Goal: Transaction & Acquisition: Register for event/course

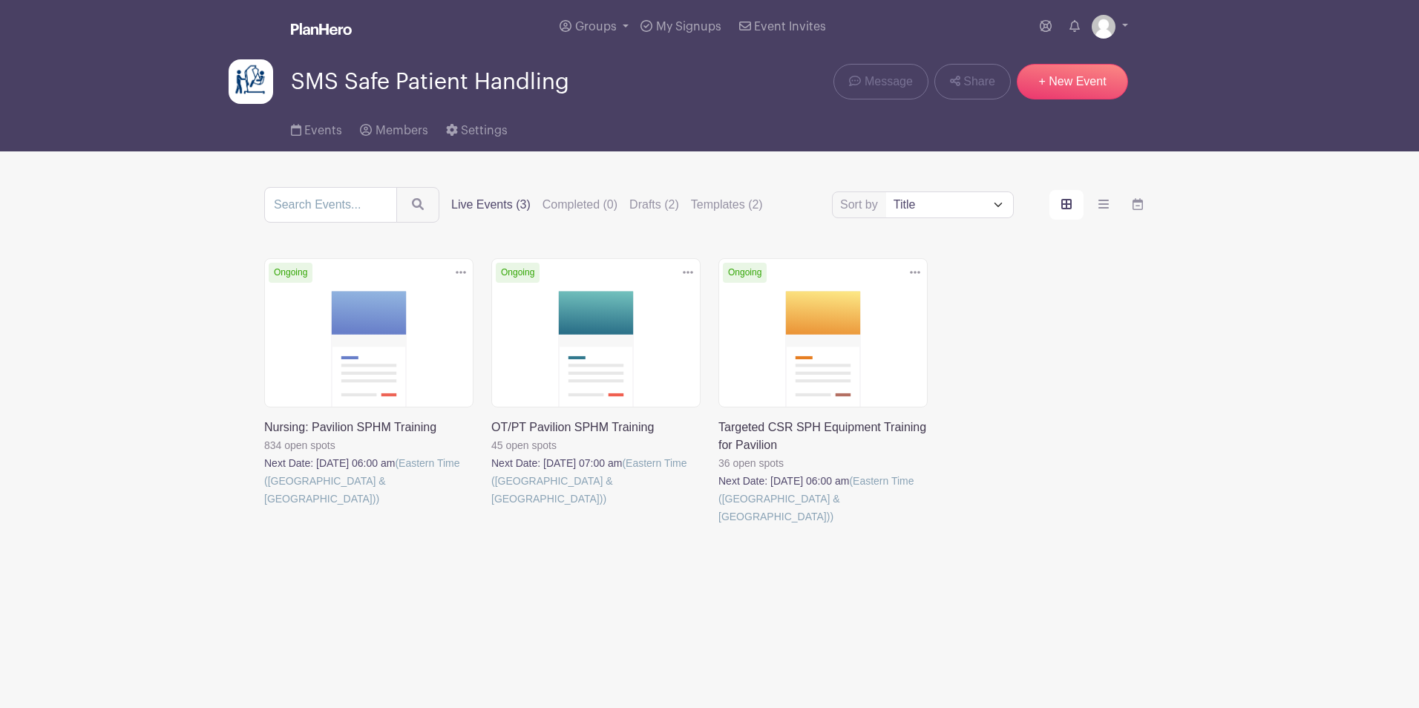
click at [264, 508] on link at bounding box center [264, 508] width 0 height 0
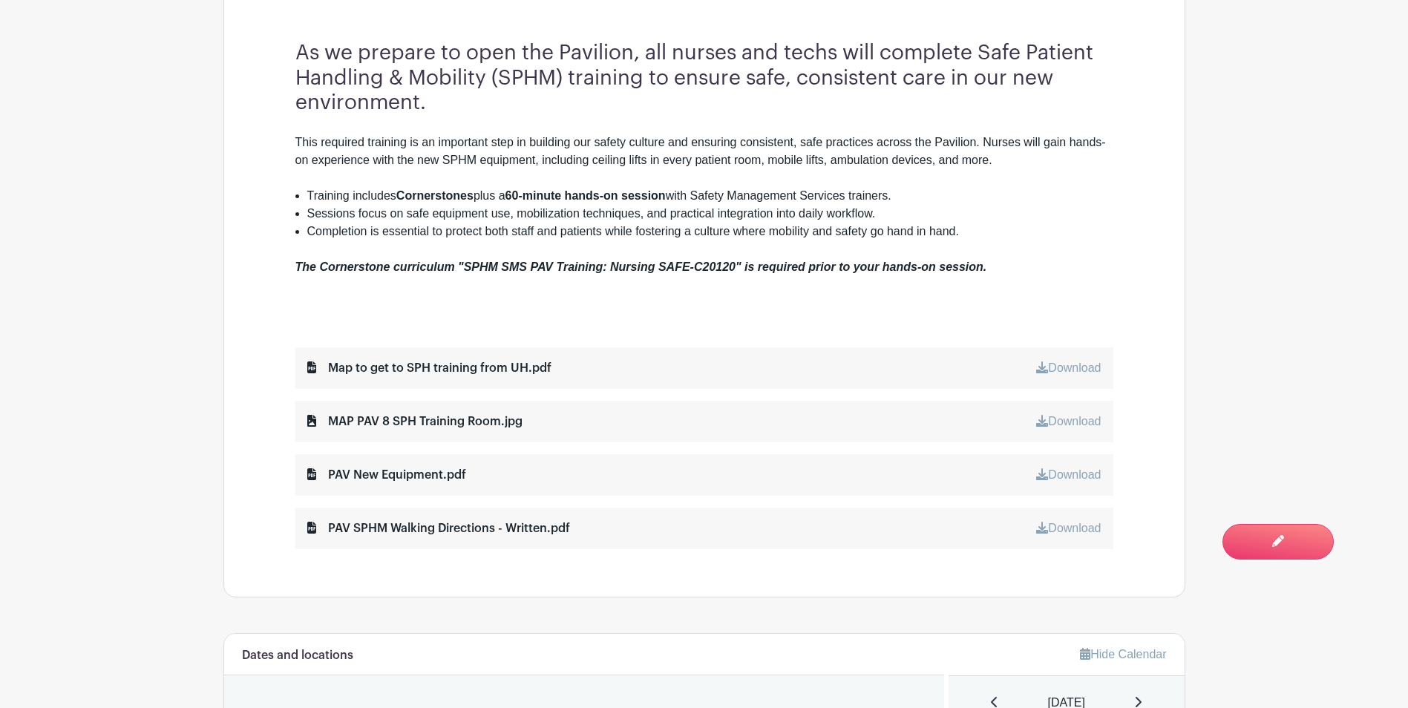
scroll to position [520, 0]
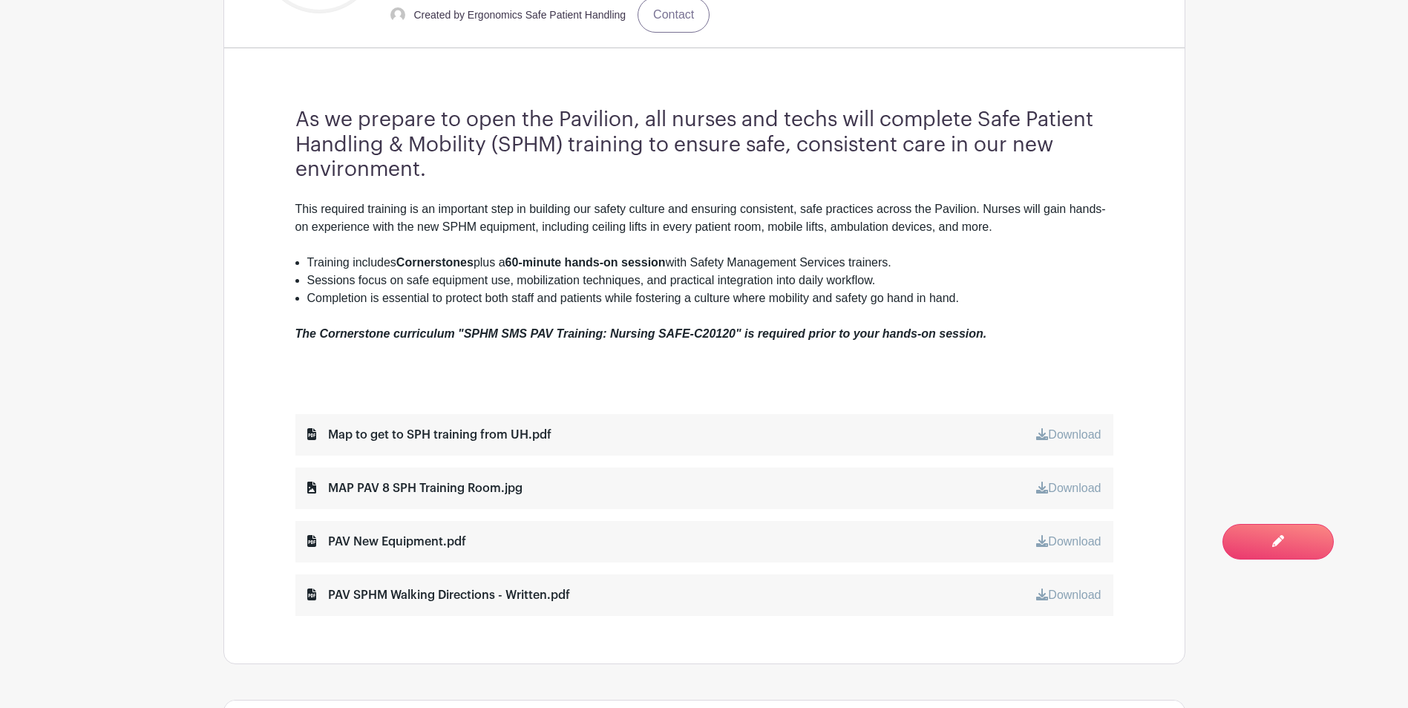
click at [164, 355] on main "Groups All Groups SMS Safe Patient Handling Add New Group My Signups Event Invi…" at bounding box center [704, 678] width 1408 height 2397
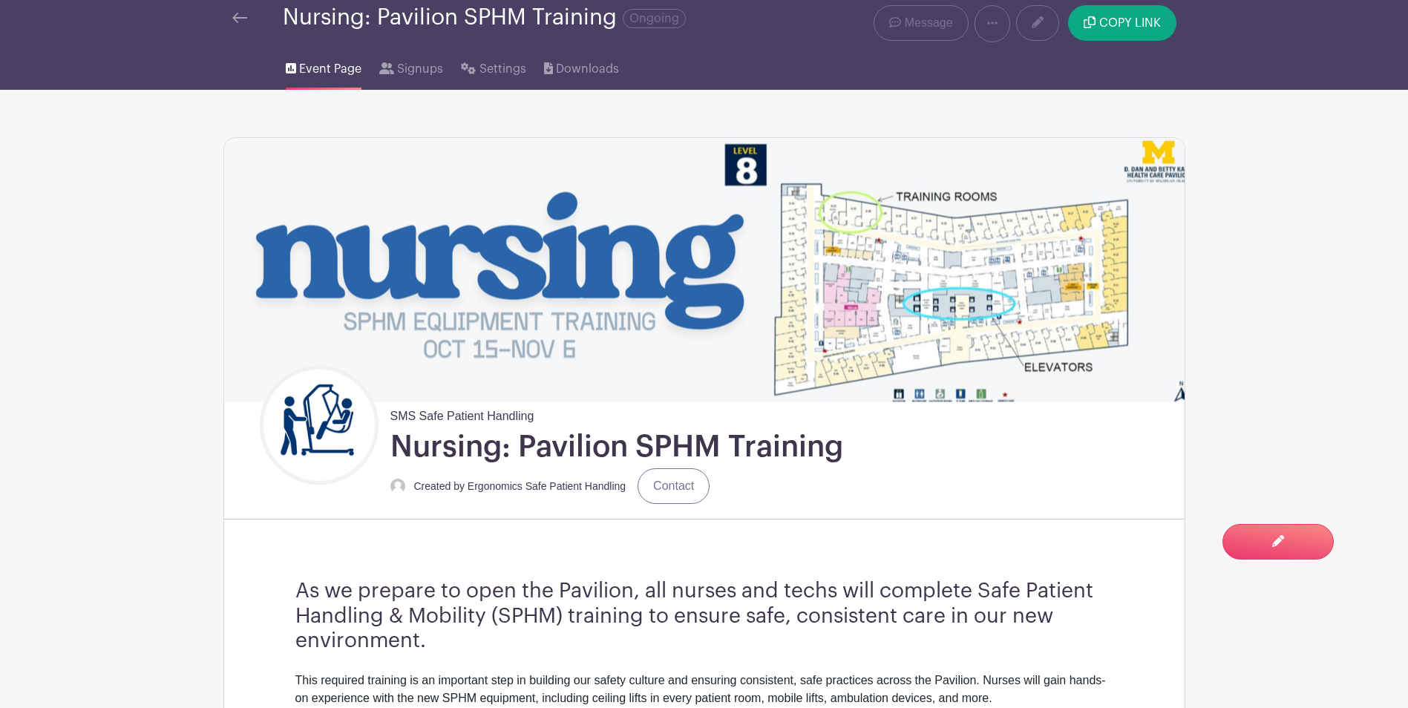
scroll to position [0, 0]
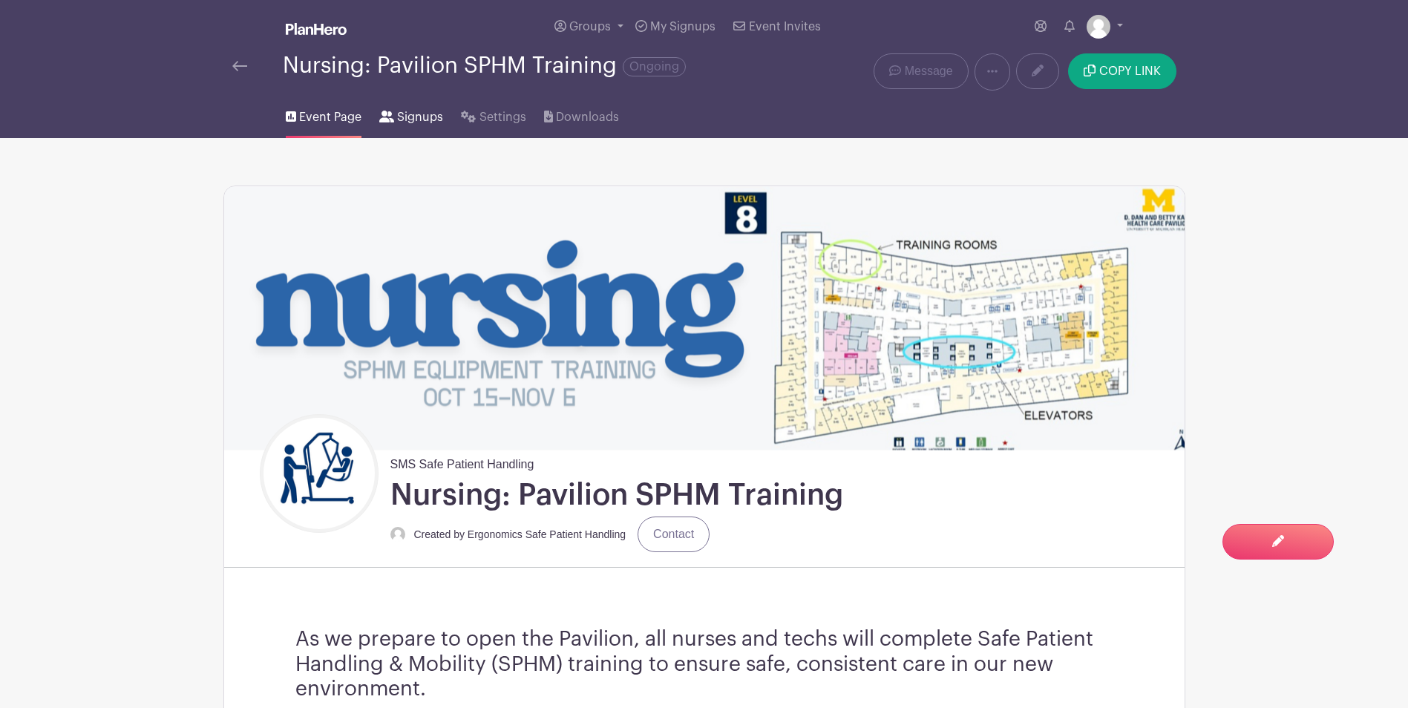
click at [419, 123] on span "Signups" at bounding box center [420, 117] width 46 height 18
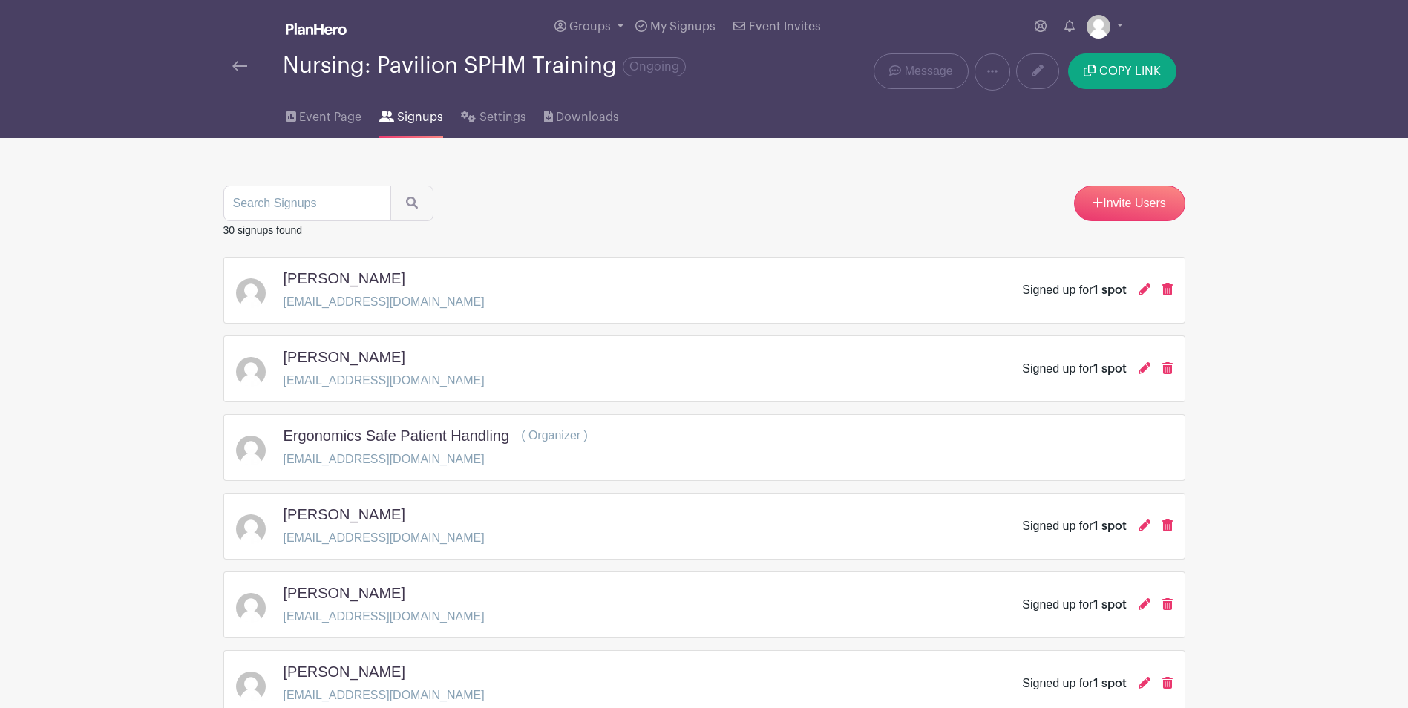
click at [317, 30] on img at bounding box center [316, 29] width 61 height 12
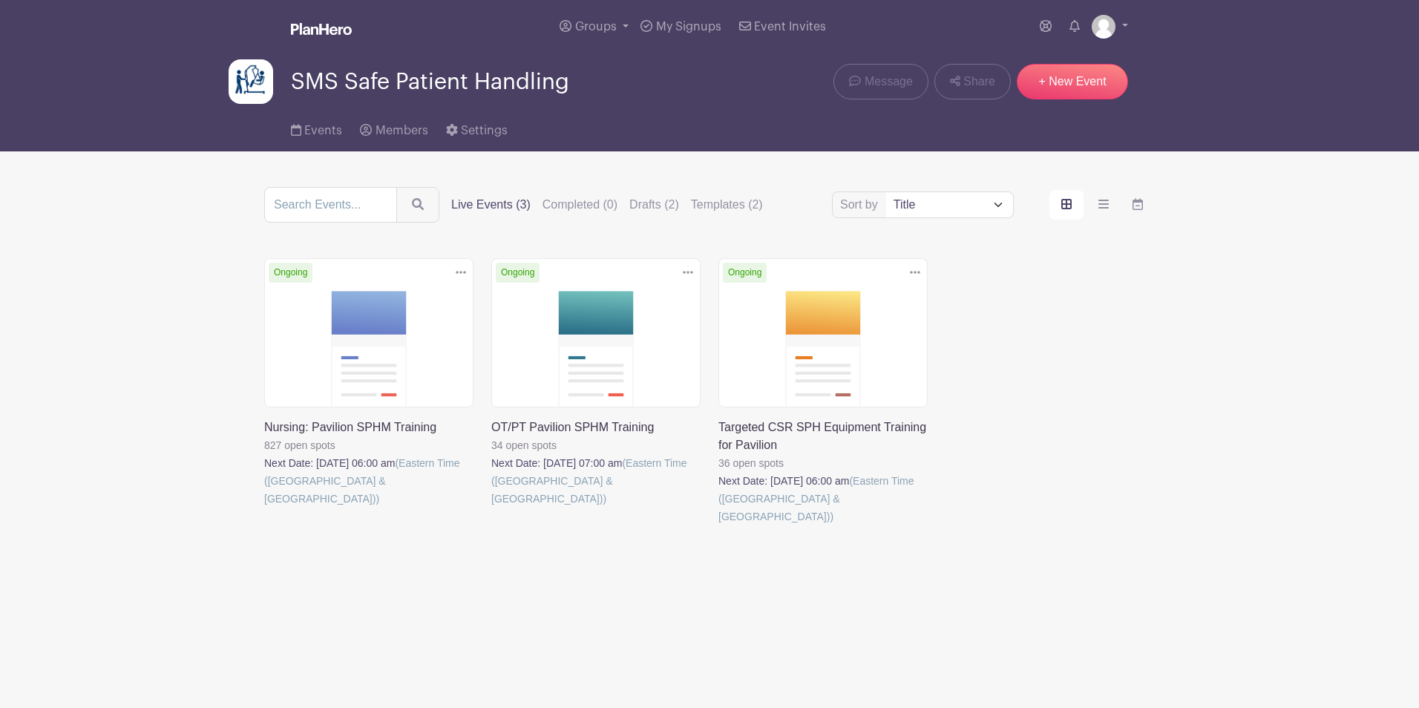
click at [491, 508] on link at bounding box center [491, 508] width 0 height 0
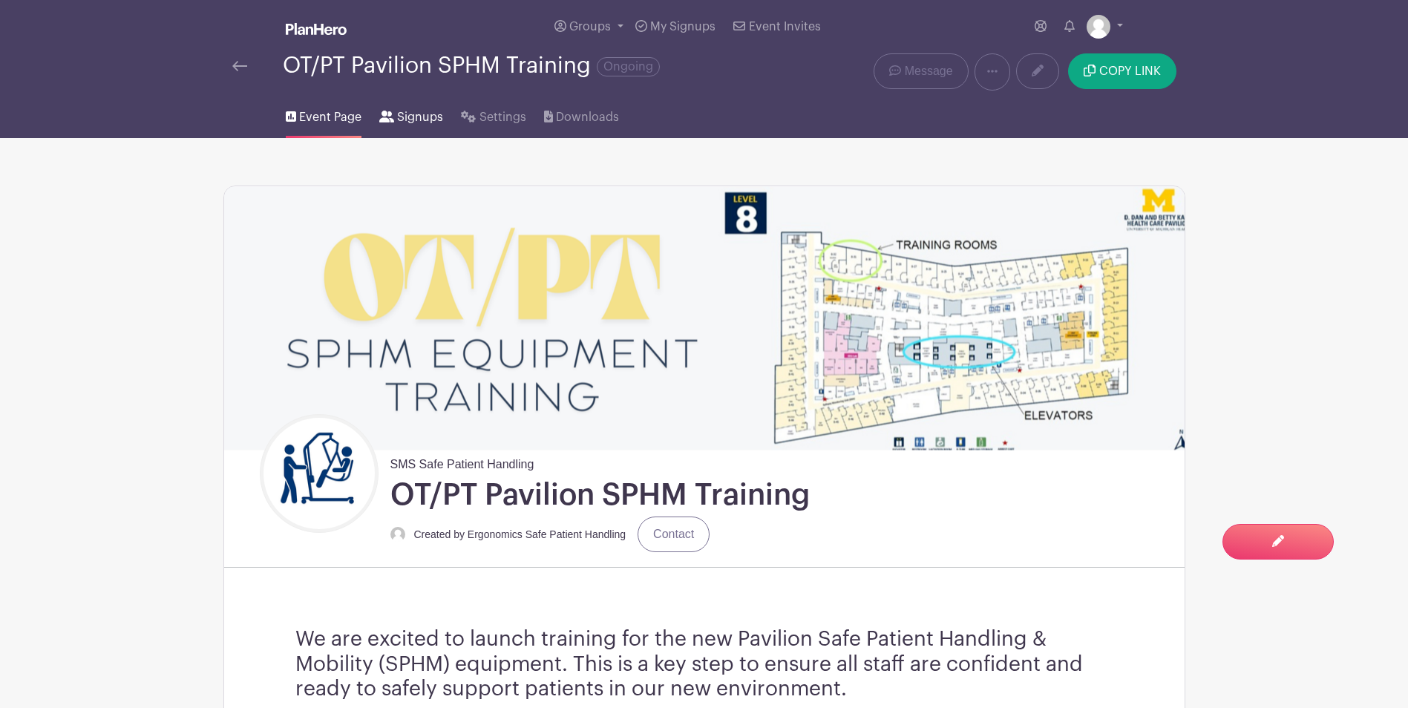
click at [425, 126] on link "Signups" at bounding box center [411, 114] width 64 height 47
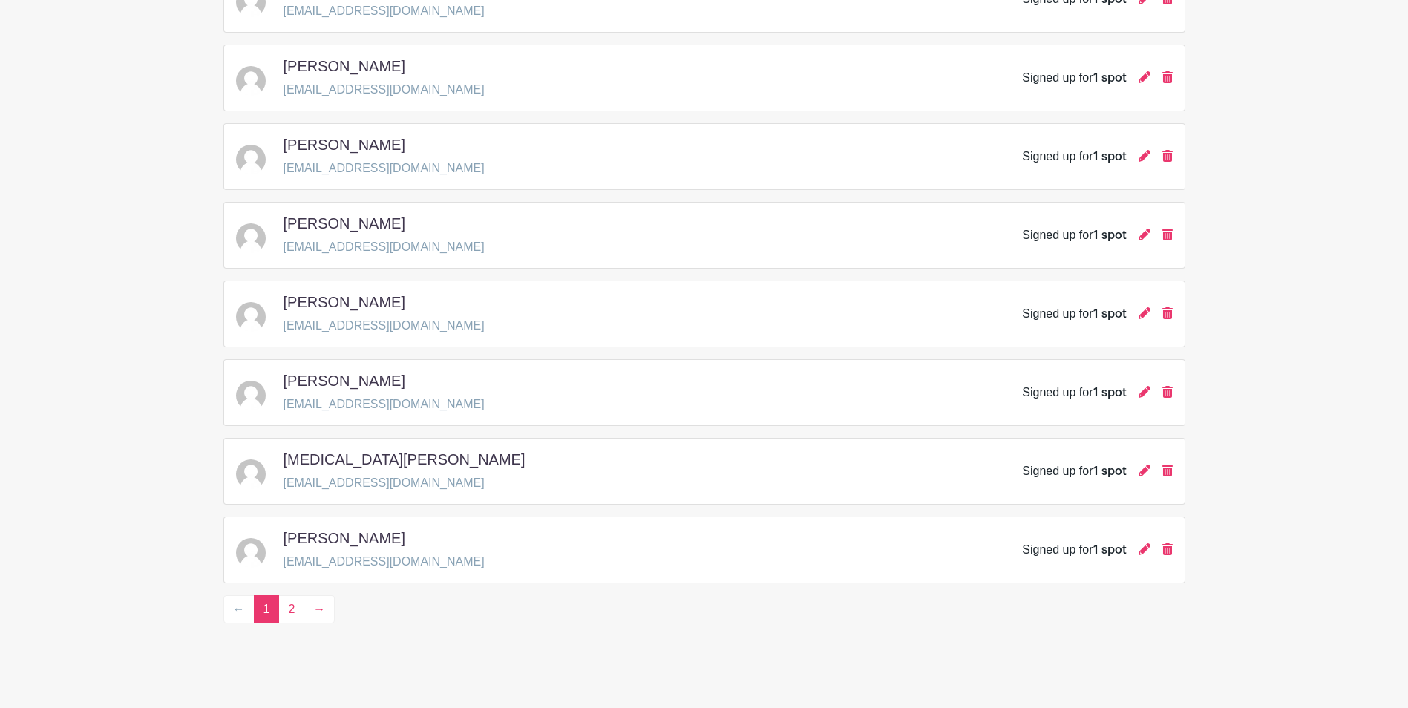
scroll to position [2030, 0]
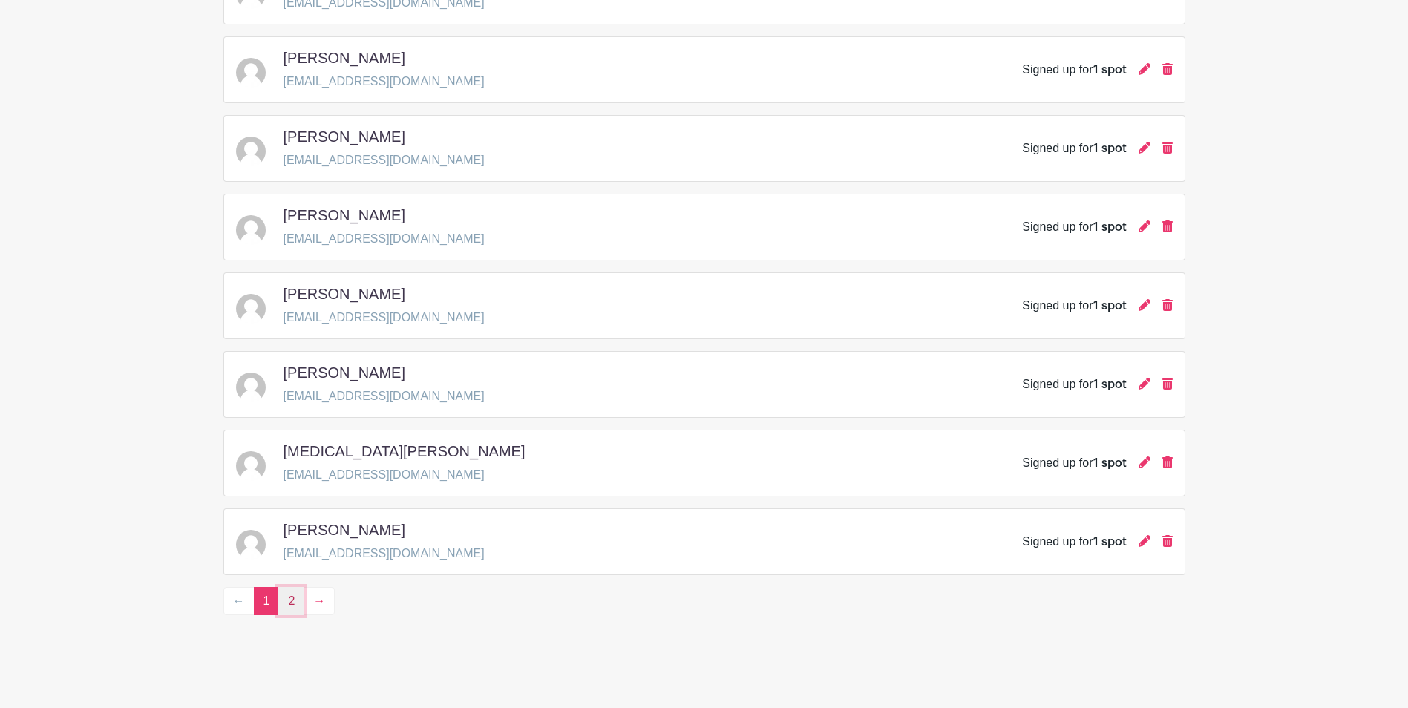
click at [284, 600] on link "2" at bounding box center [291, 601] width 26 height 28
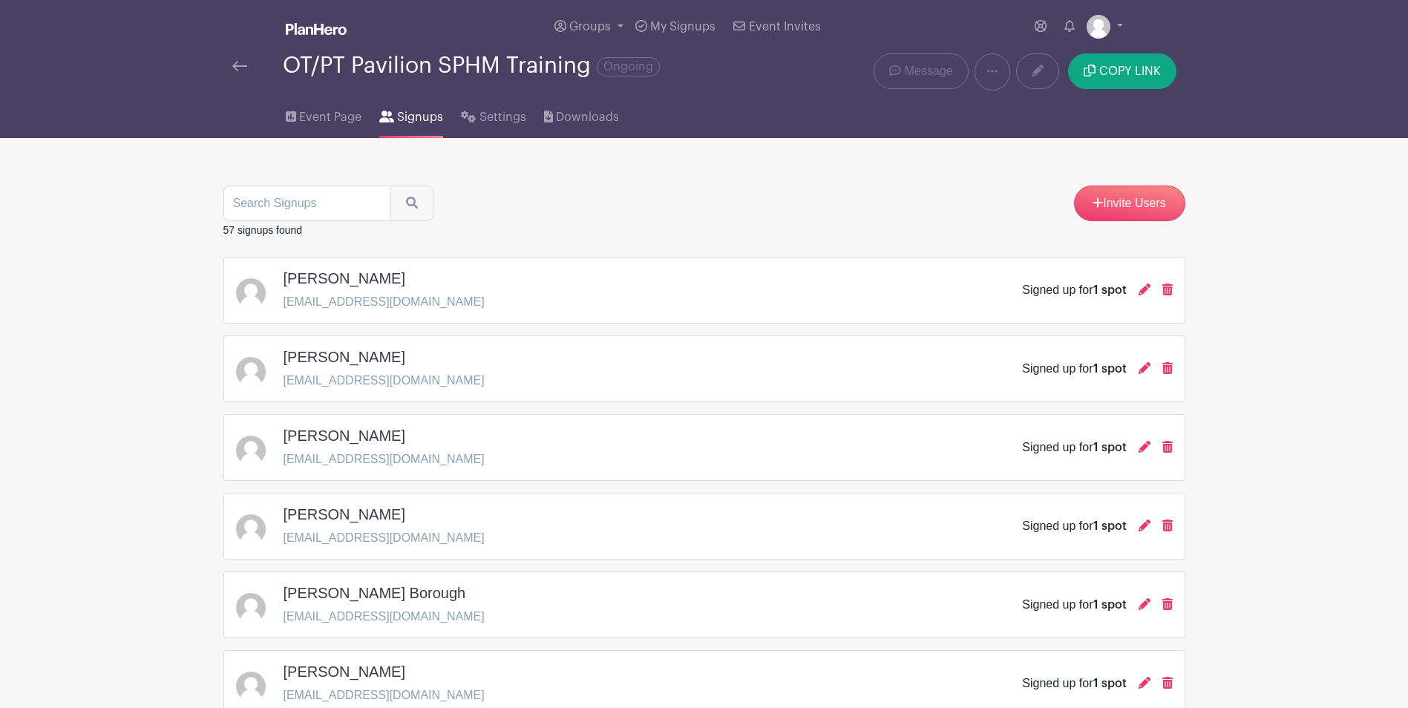
click at [318, 30] on img at bounding box center [316, 29] width 61 height 12
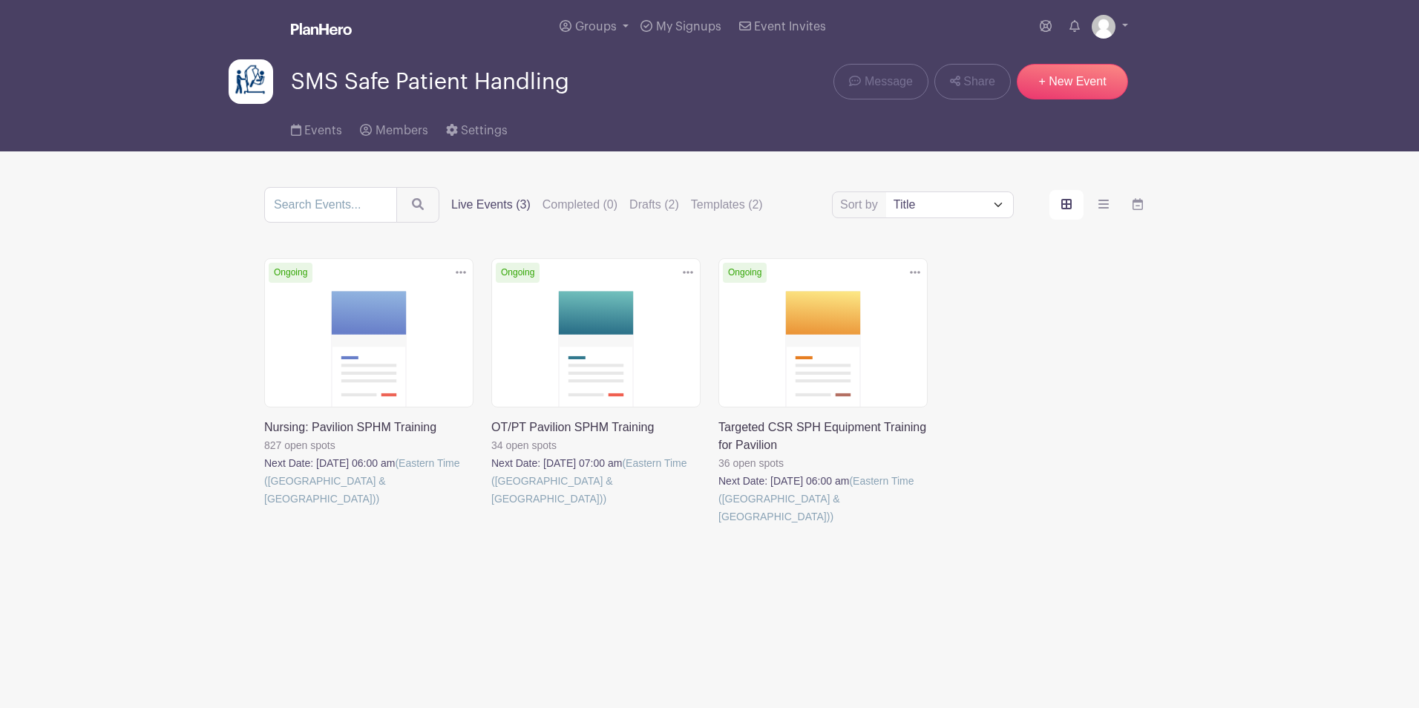
click at [264, 508] on link at bounding box center [264, 508] width 0 height 0
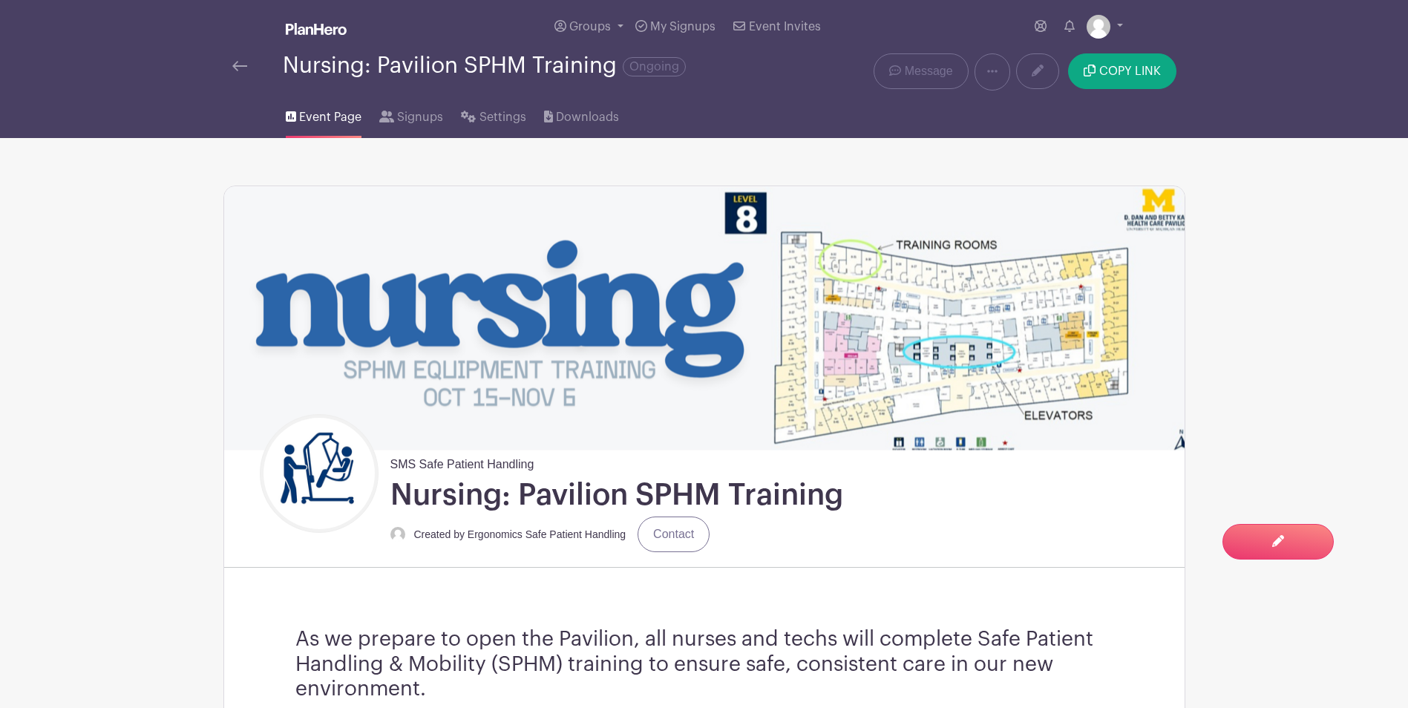
click at [406, 574] on div "SMS Safe Patient Handling Nursing: Pavilion SPHM Training Created by Ergonomics…" at bounding box center [704, 685] width 962 height 998
click at [327, 24] on img at bounding box center [316, 29] width 61 height 12
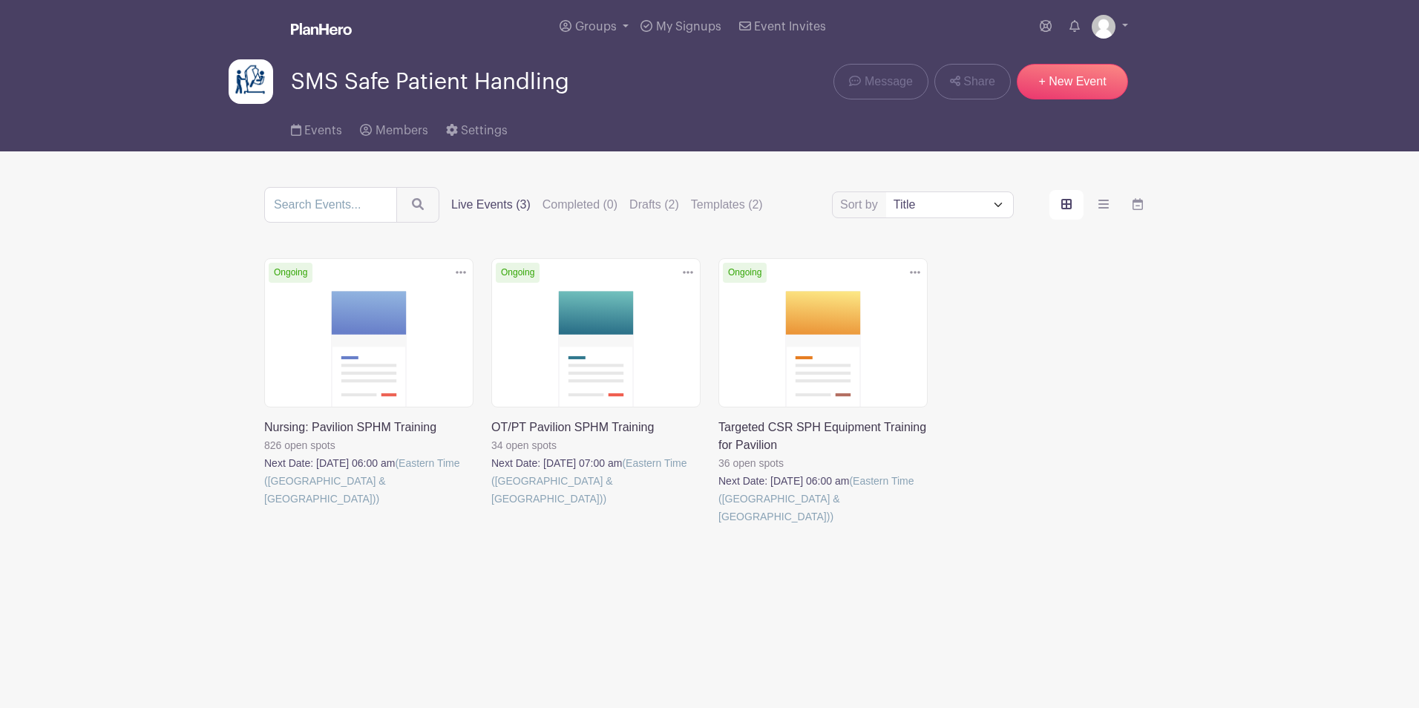
click at [491, 508] on link at bounding box center [491, 508] width 0 height 0
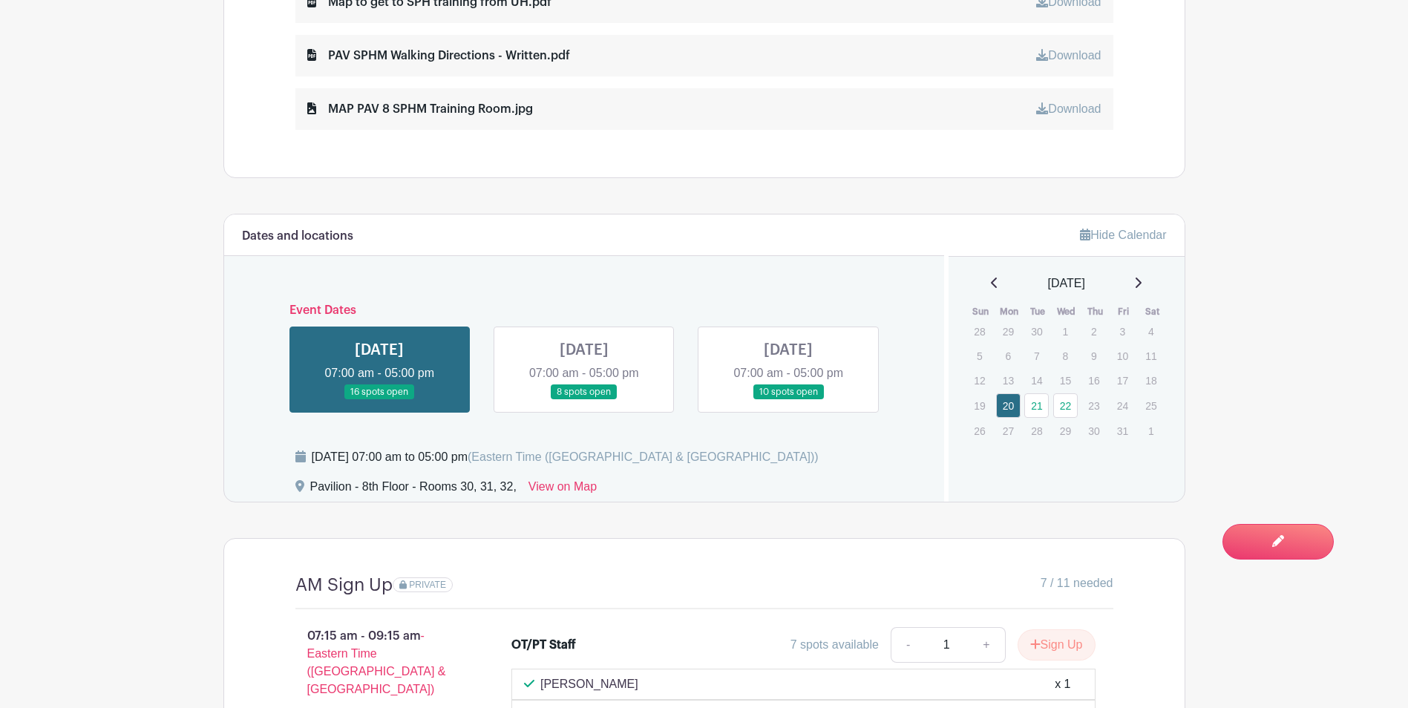
scroll to position [892, 0]
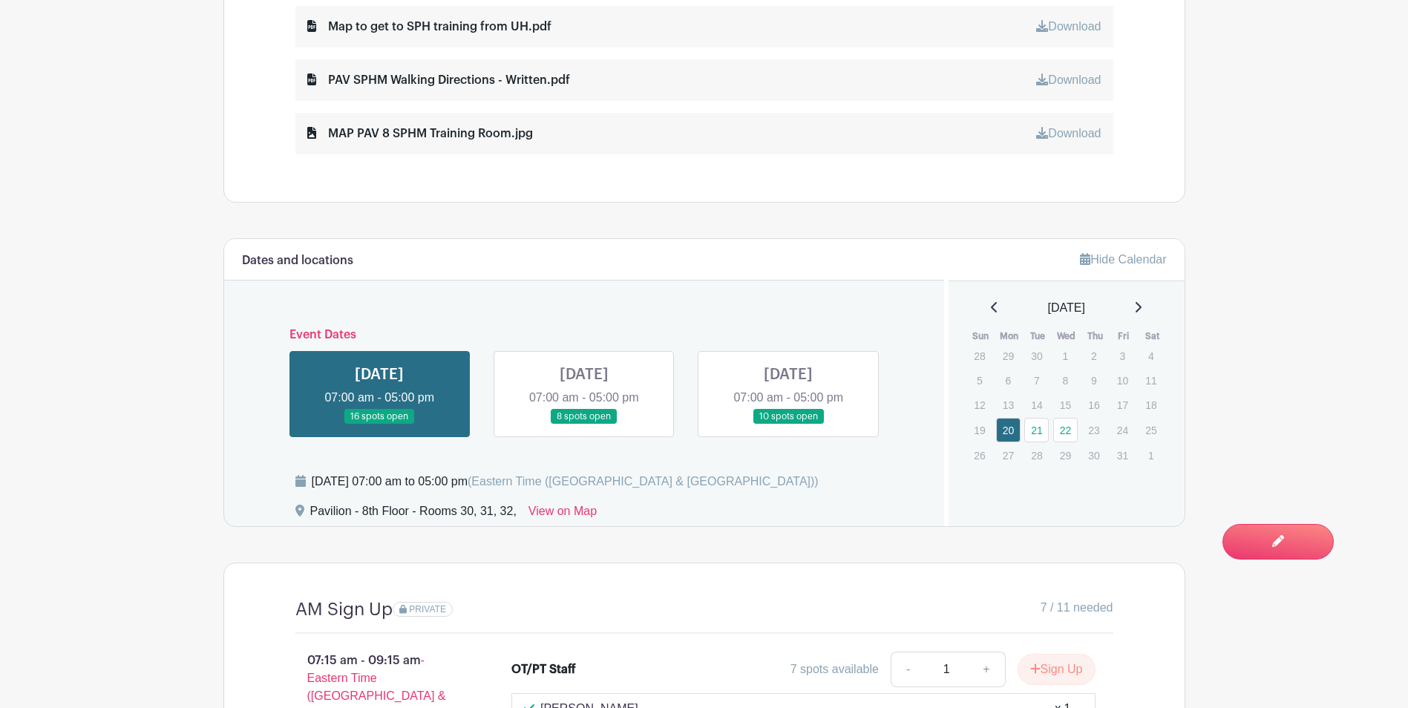
click at [584, 425] on link at bounding box center [584, 425] width 0 height 0
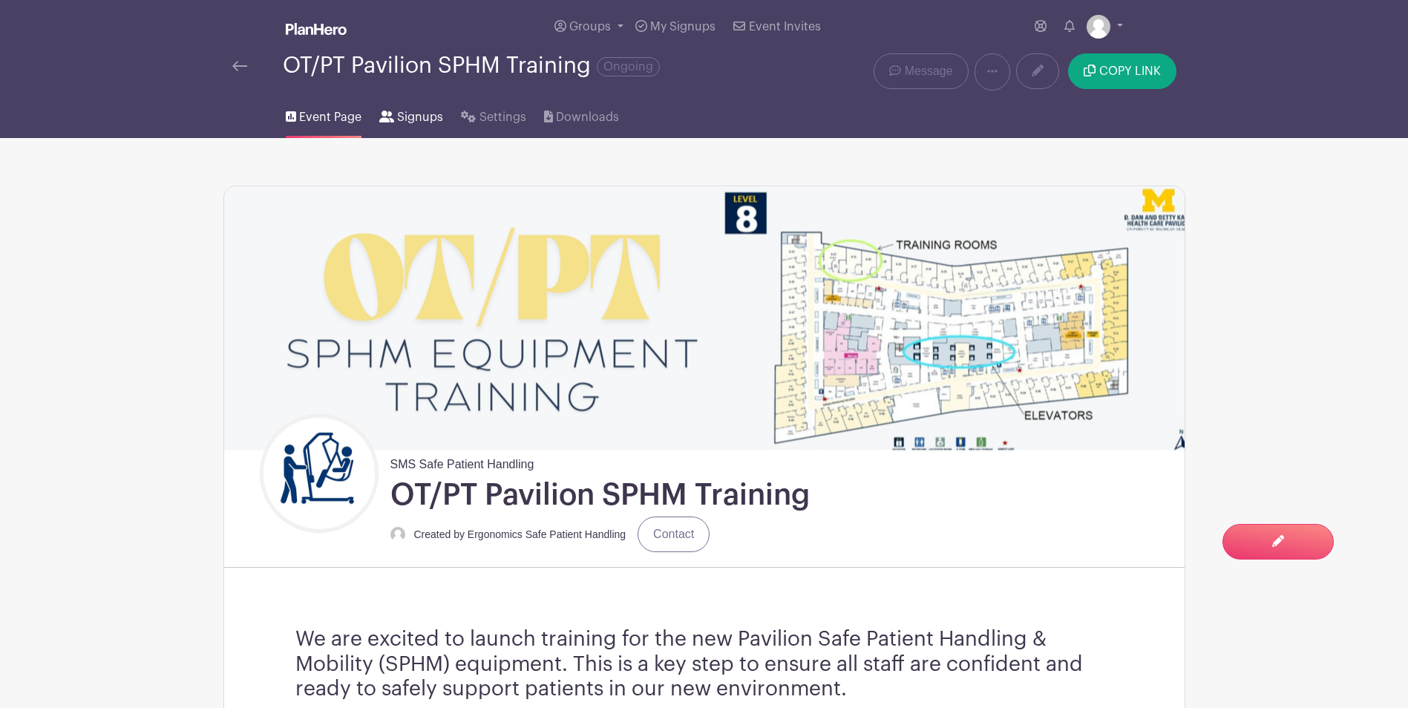
click at [425, 123] on span "Signups" at bounding box center [420, 117] width 46 height 18
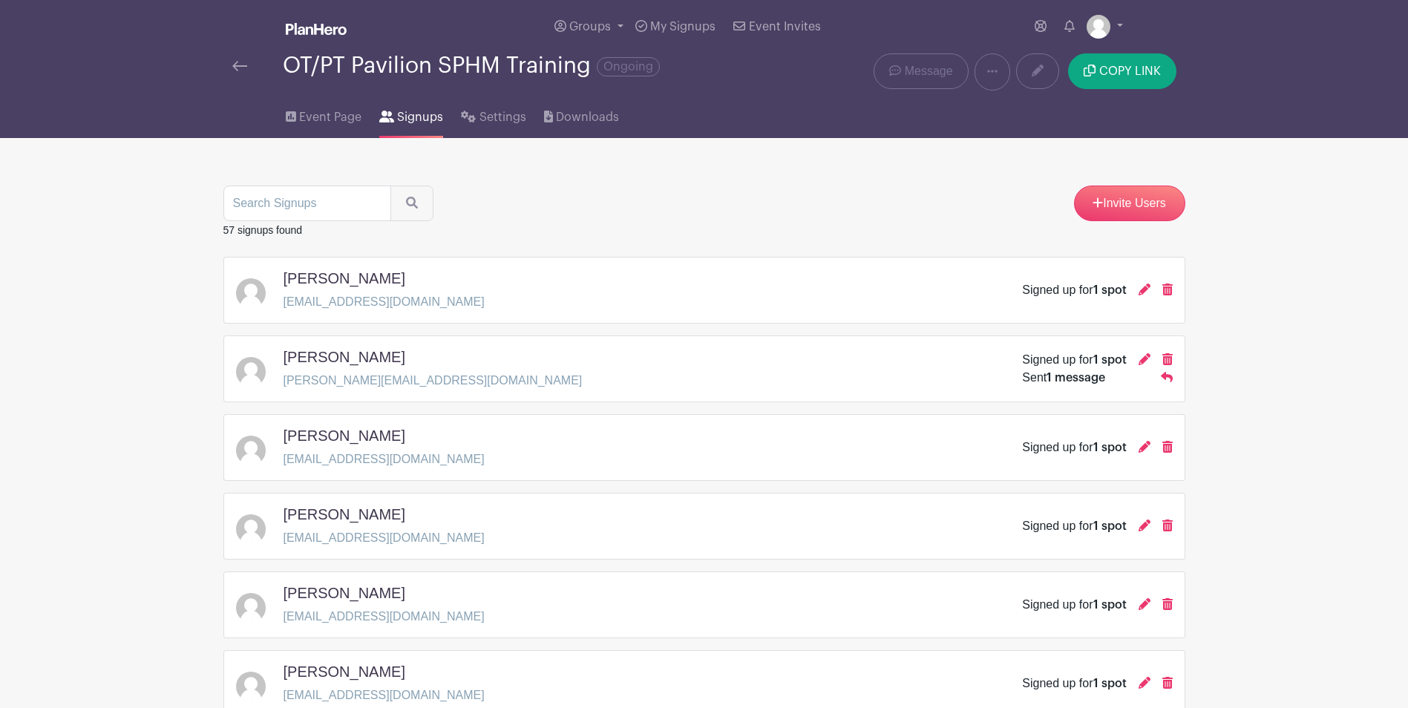
click at [325, 27] on img at bounding box center [316, 29] width 61 height 12
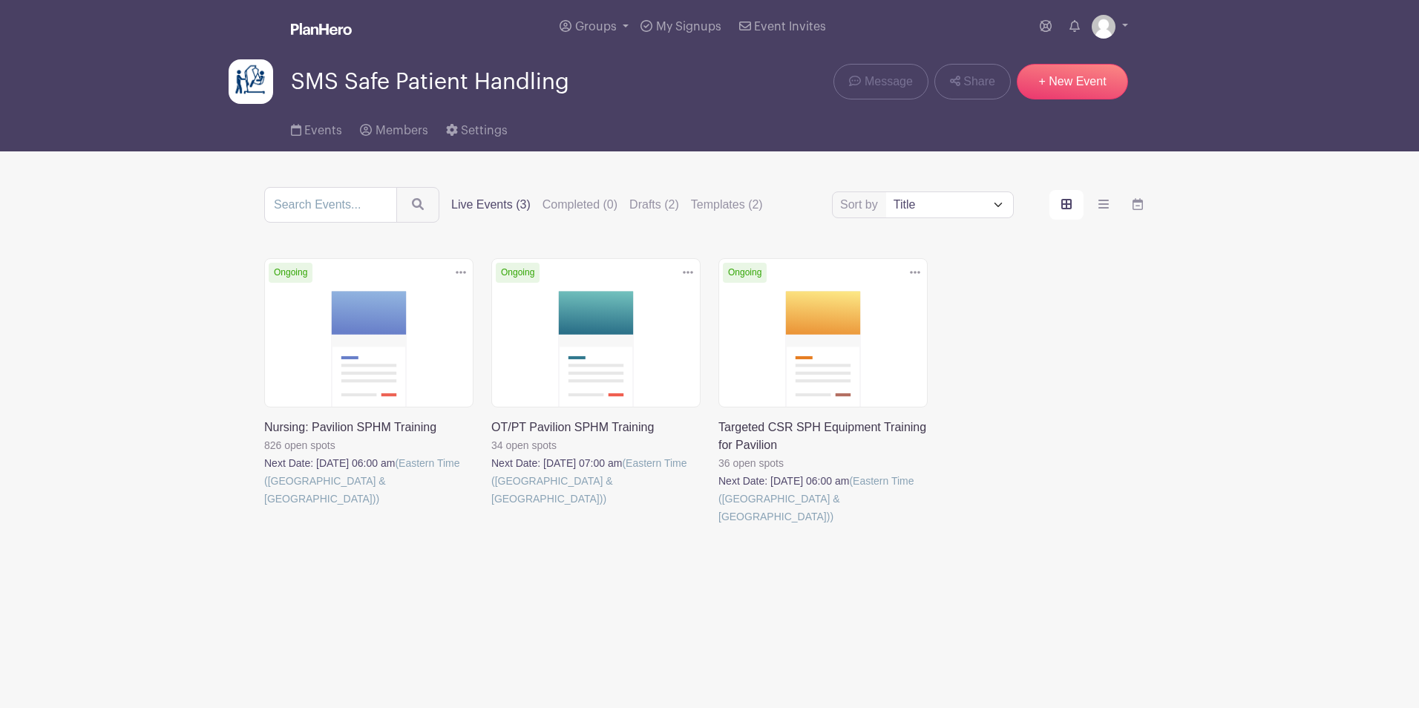
click at [264, 508] on link at bounding box center [264, 508] width 0 height 0
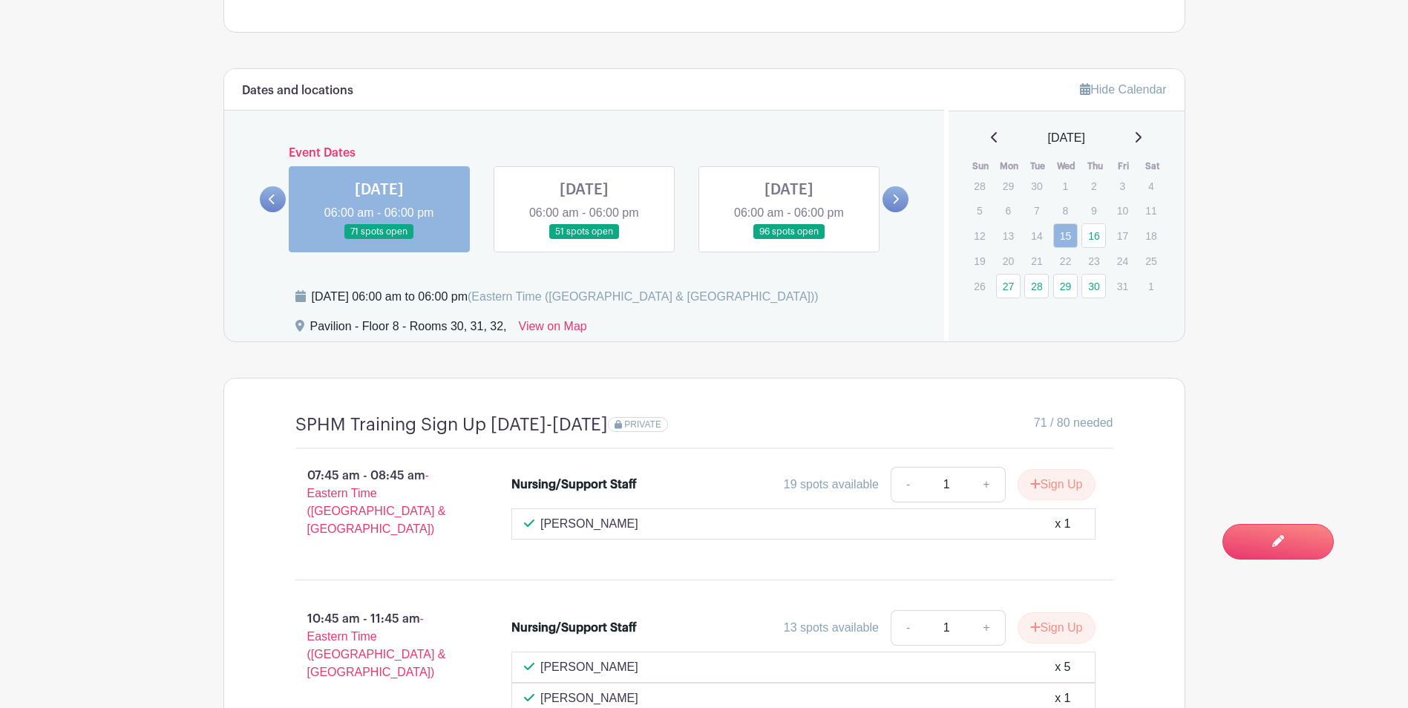
scroll to position [1187, 0]
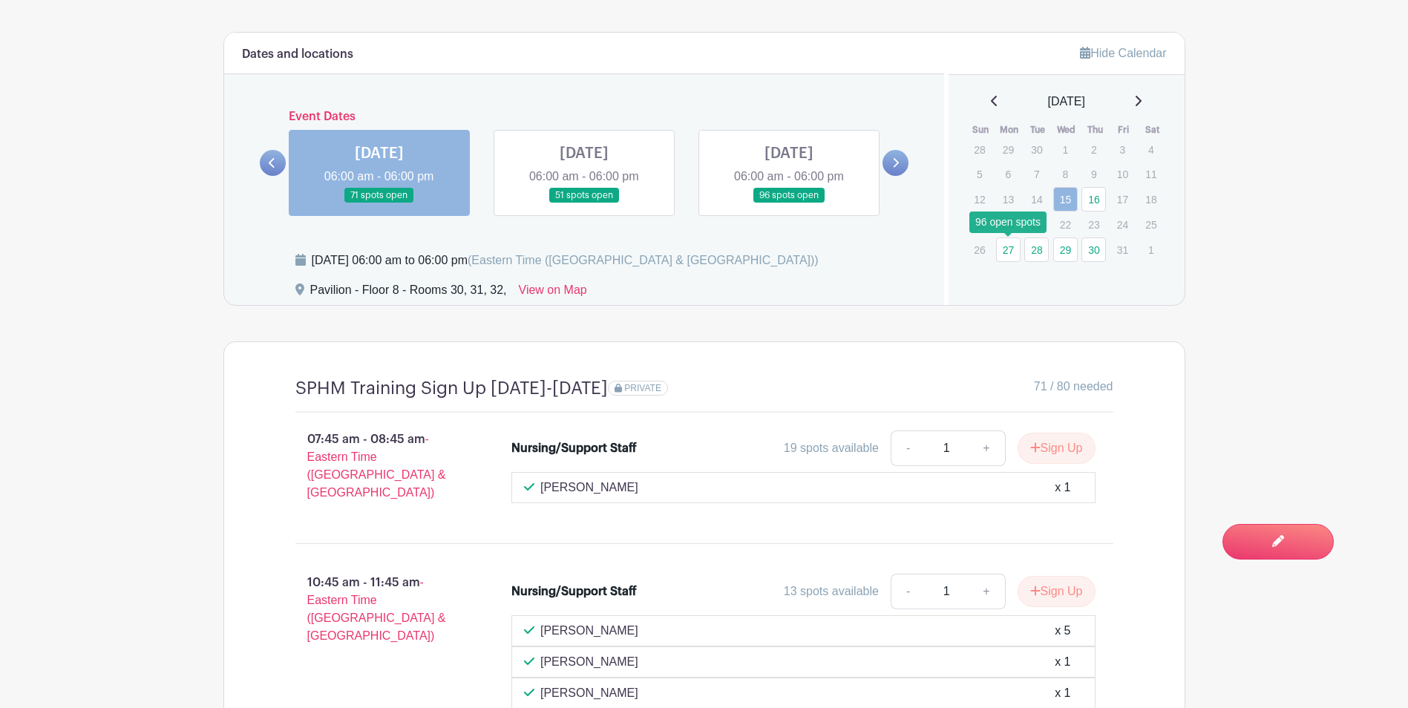
click at [1003, 251] on link "27" at bounding box center [1008, 249] width 24 height 24
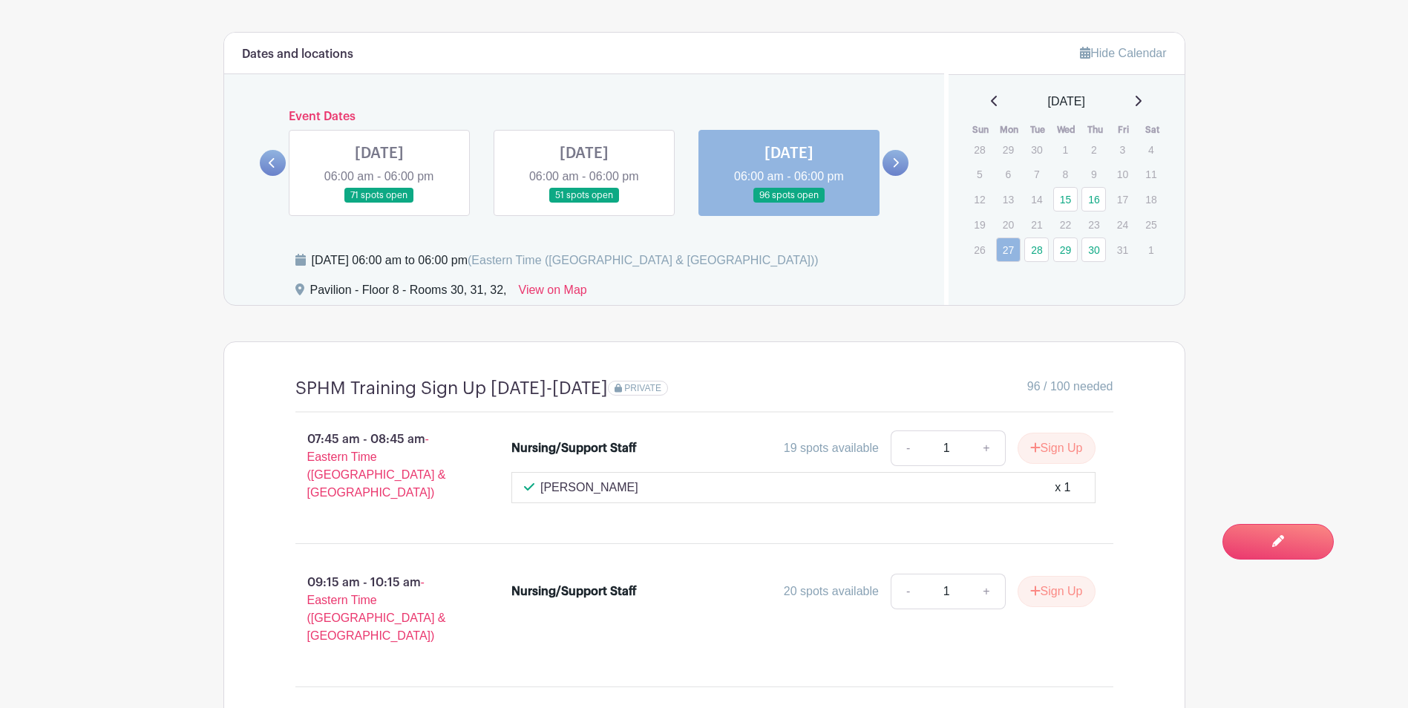
click at [895, 160] on icon at bounding box center [897, 163] width 6 height 10
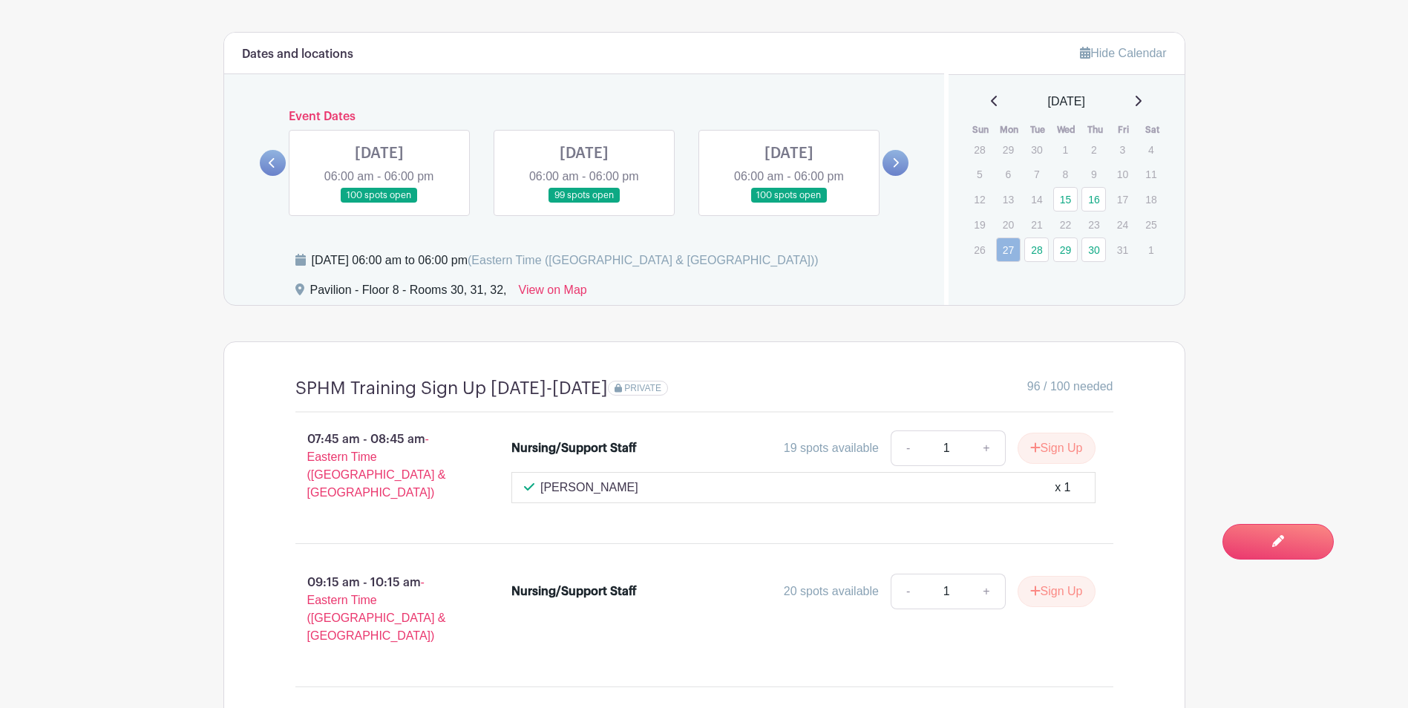
click at [379, 203] on link at bounding box center [379, 203] width 0 height 0
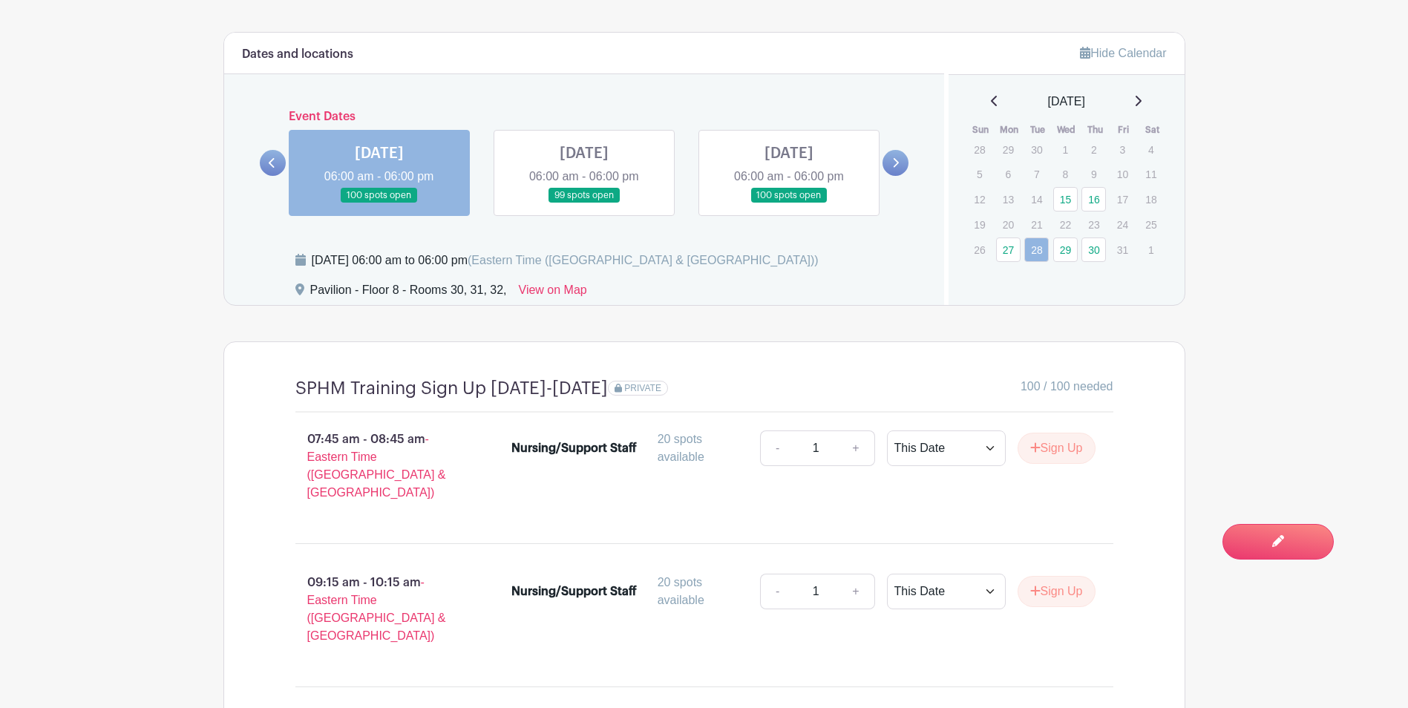
click at [584, 203] on link at bounding box center [584, 203] width 0 height 0
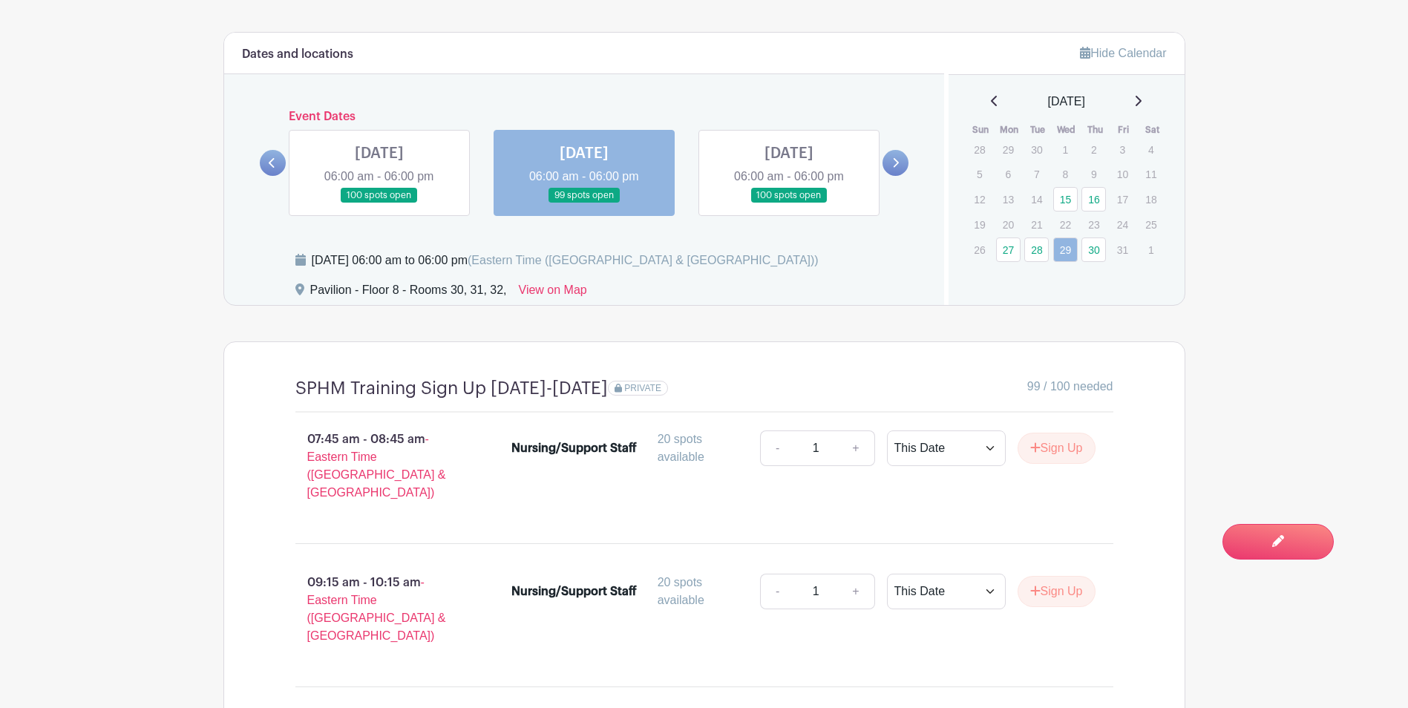
click at [789, 203] on link at bounding box center [789, 203] width 0 height 0
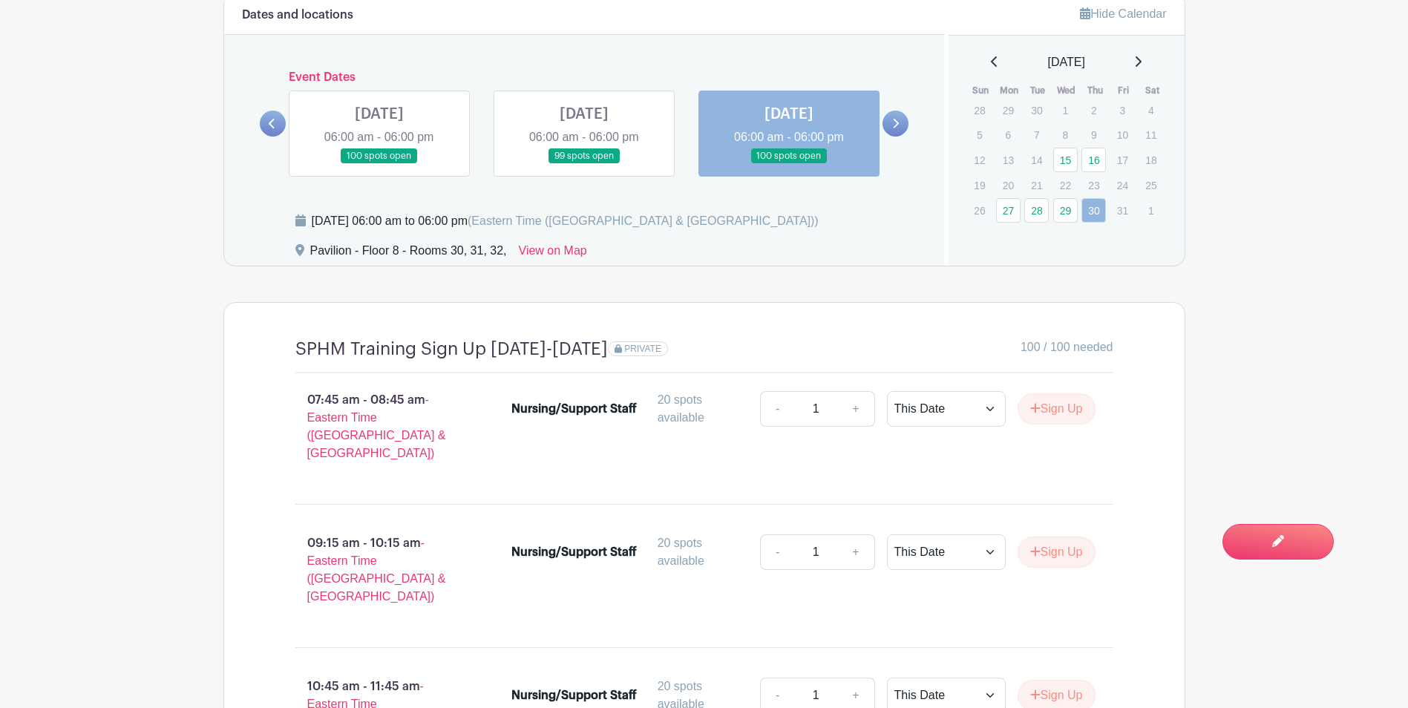
scroll to position [1262, 0]
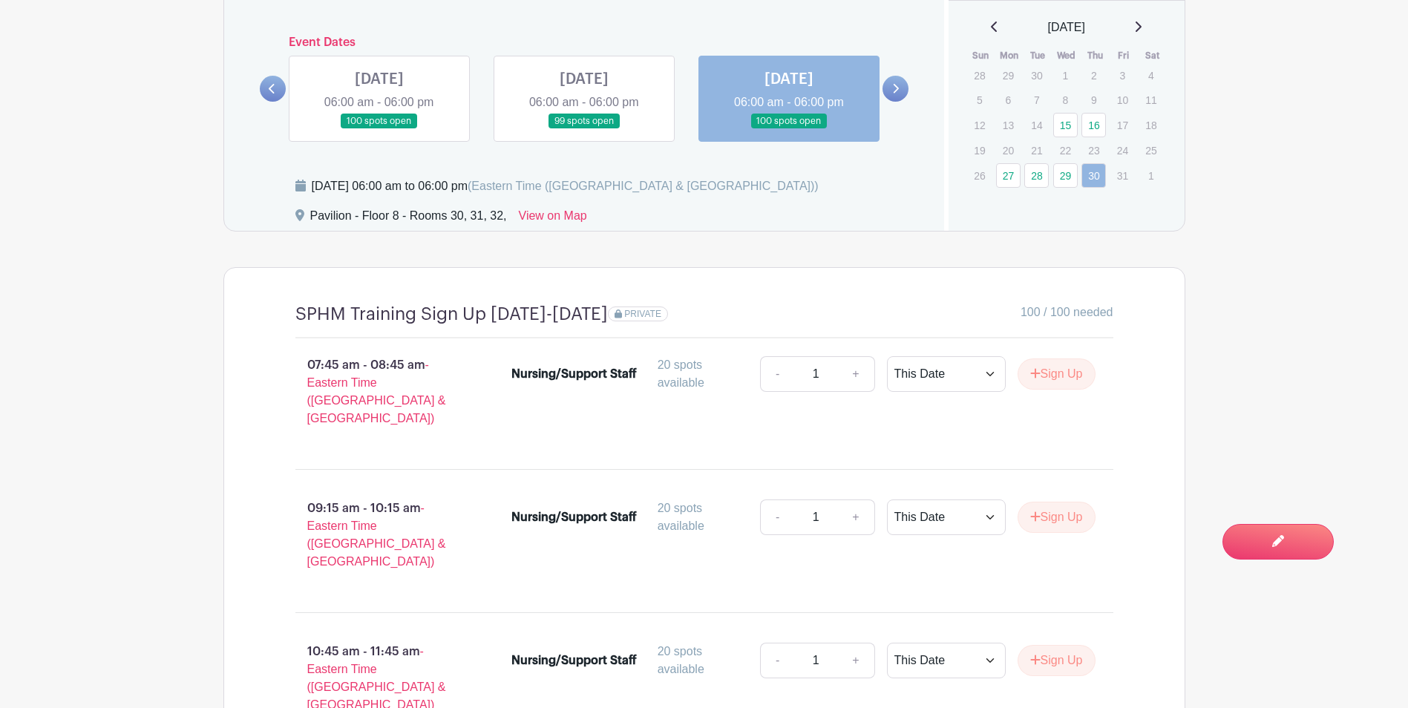
click at [584, 129] on link at bounding box center [584, 129] width 0 height 0
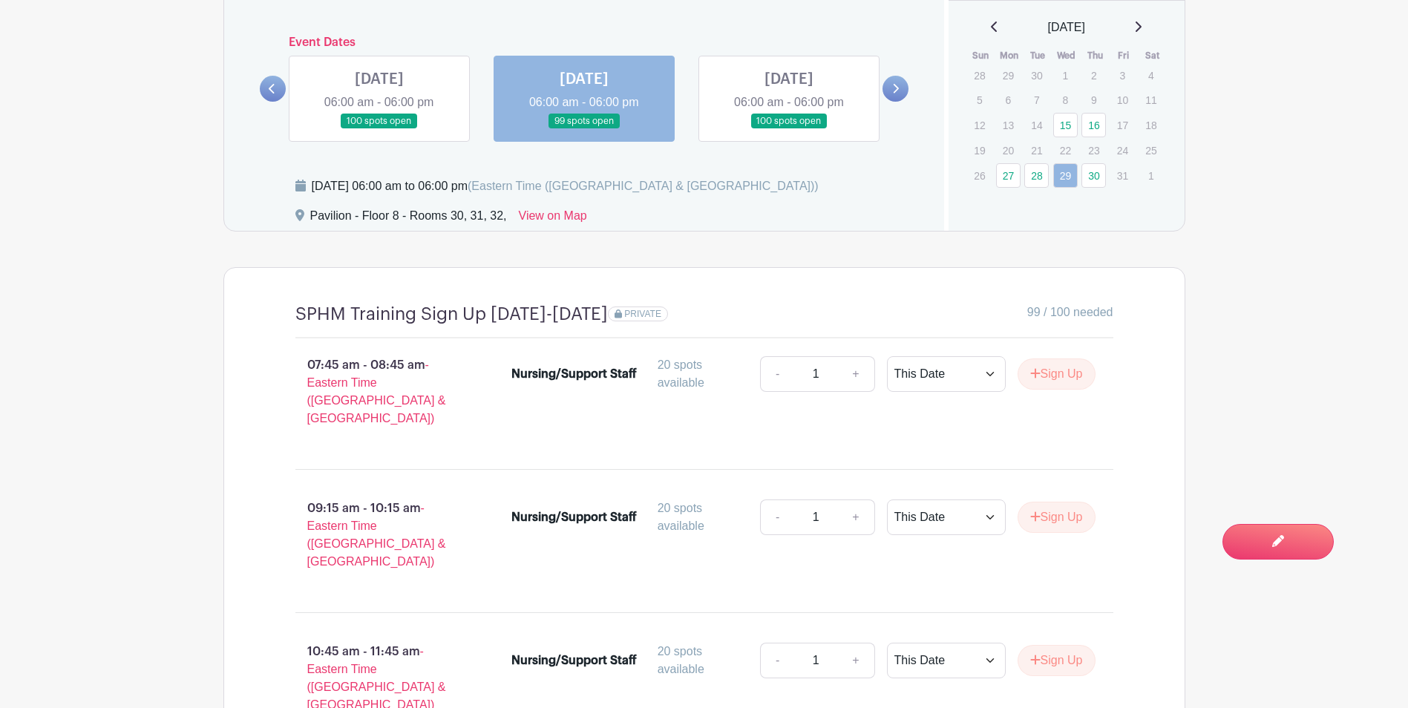
click at [379, 129] on link at bounding box center [379, 129] width 0 height 0
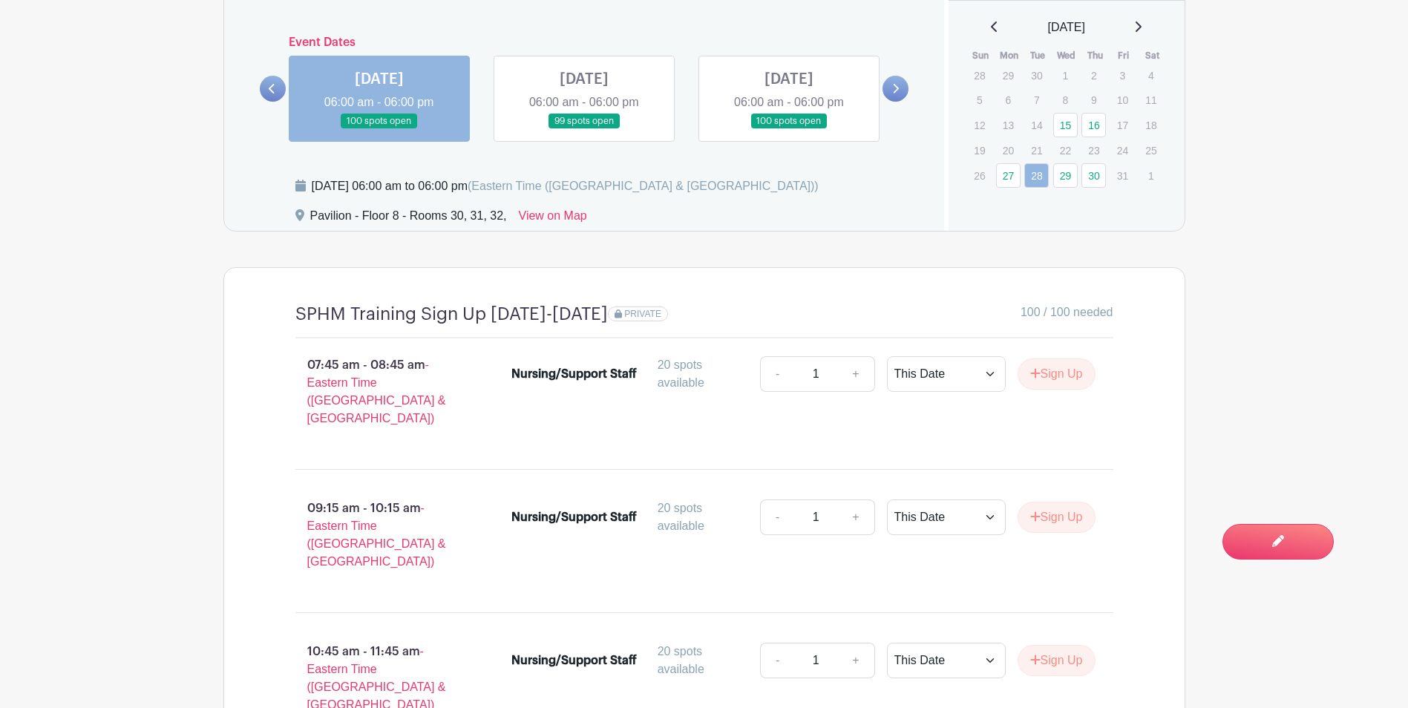
click at [277, 91] on link at bounding box center [273, 89] width 26 height 26
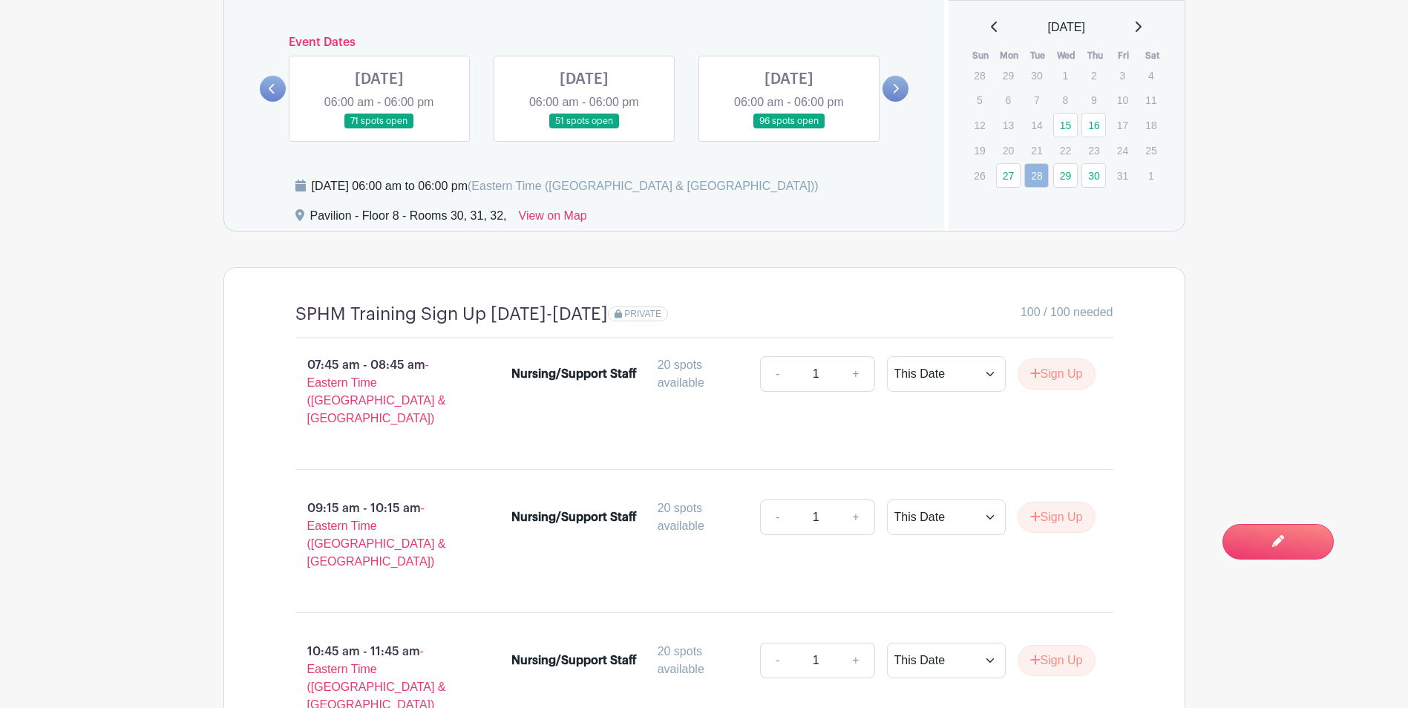
click at [789, 129] on link at bounding box center [789, 129] width 0 height 0
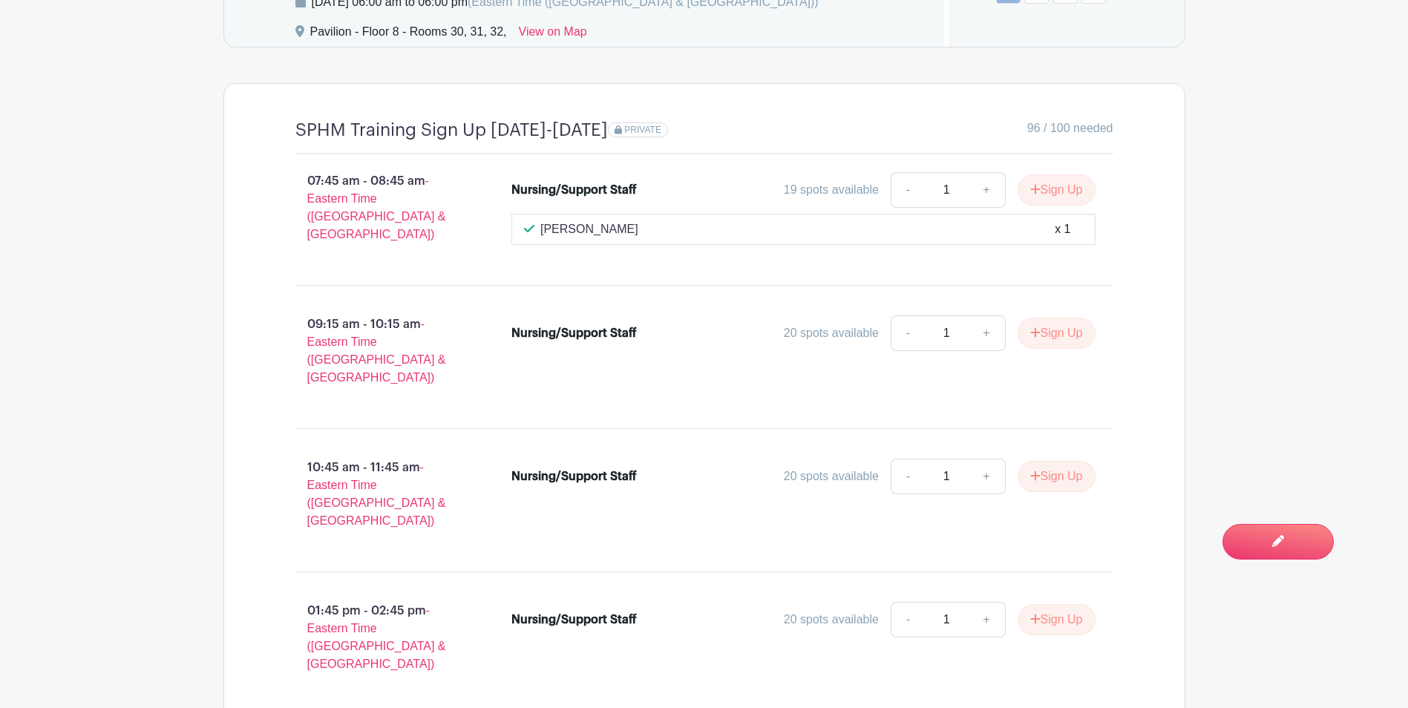
scroll to position [1262, 0]
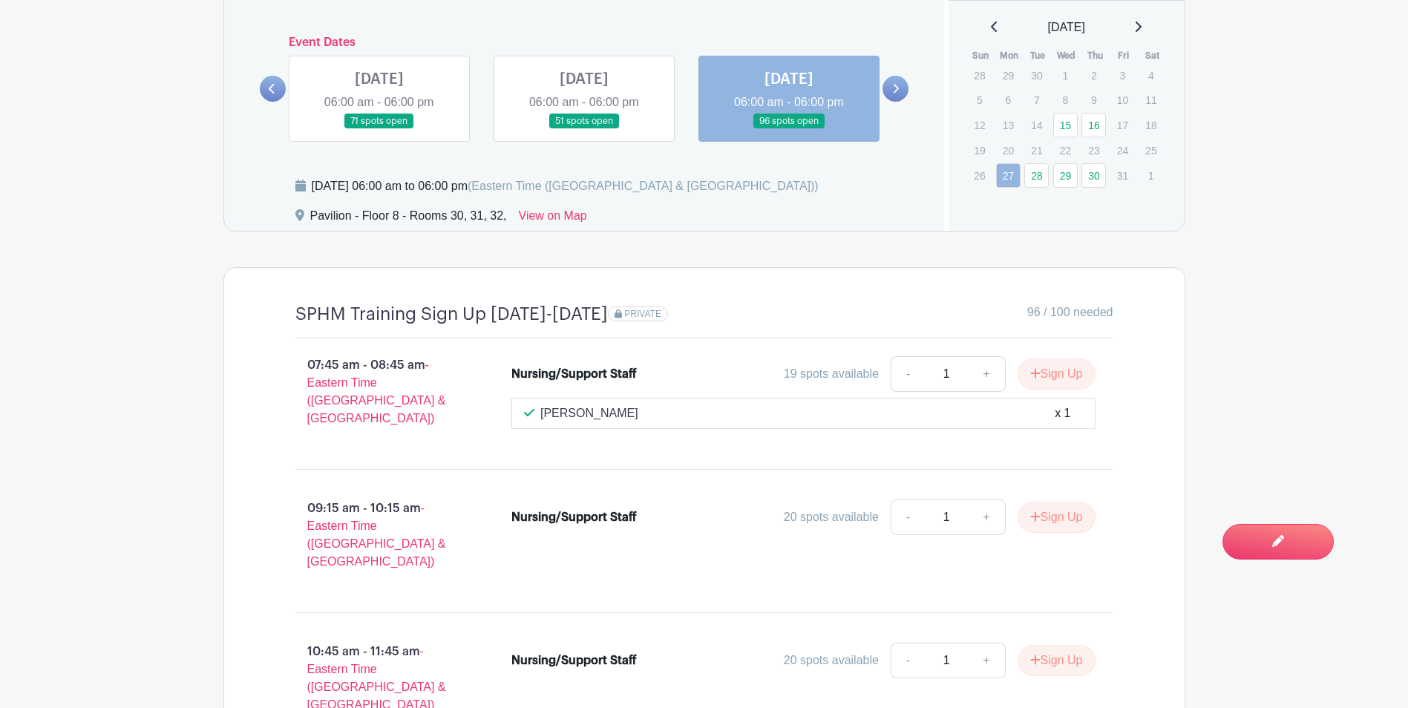
click at [888, 85] on link at bounding box center [895, 89] width 26 height 26
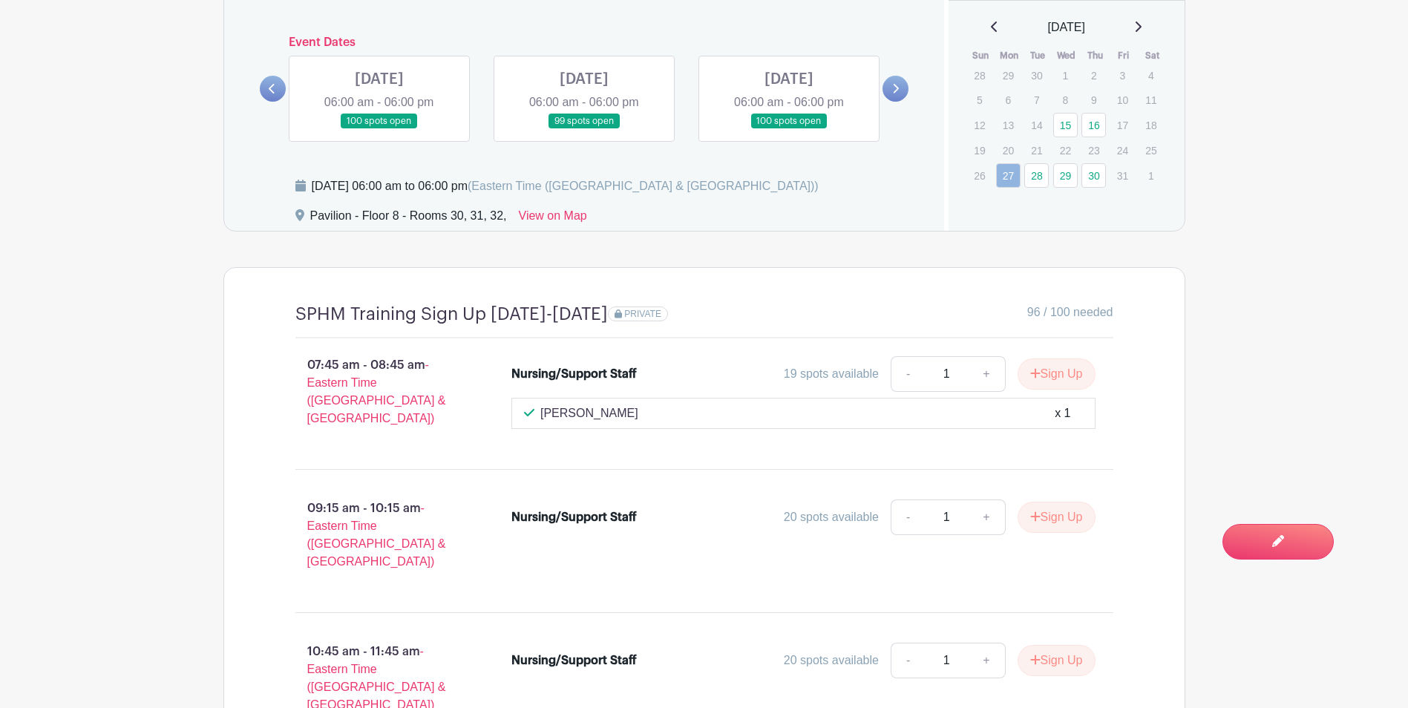
click at [379, 129] on link at bounding box center [379, 129] width 0 height 0
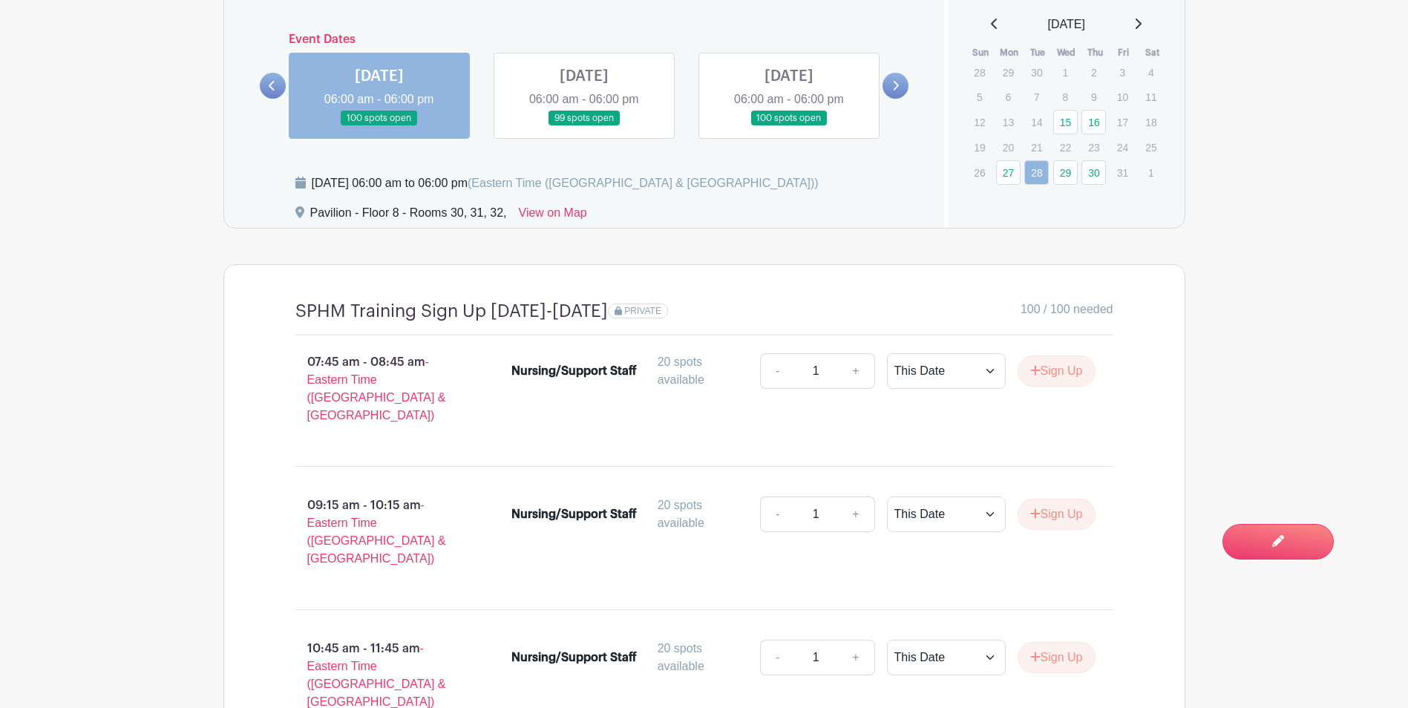
scroll to position [1262, 0]
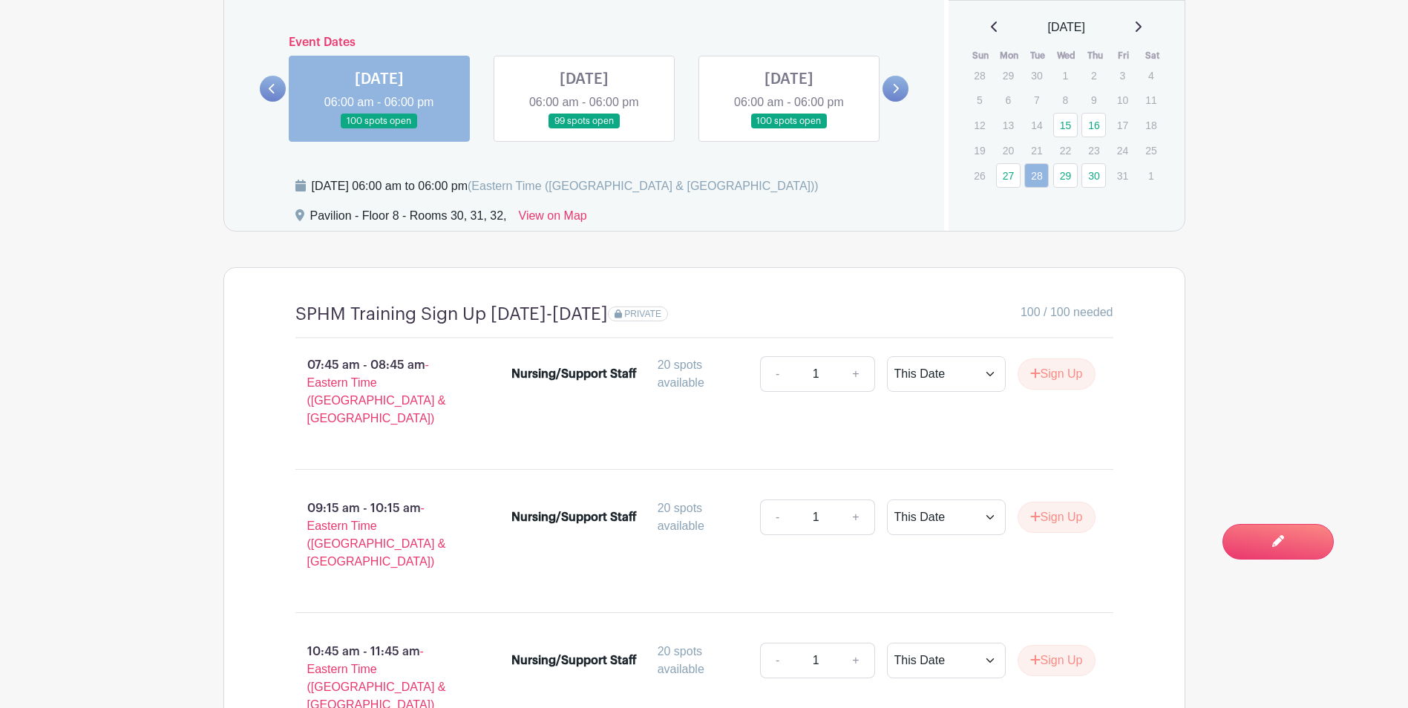
click at [584, 129] on link at bounding box center [584, 129] width 0 height 0
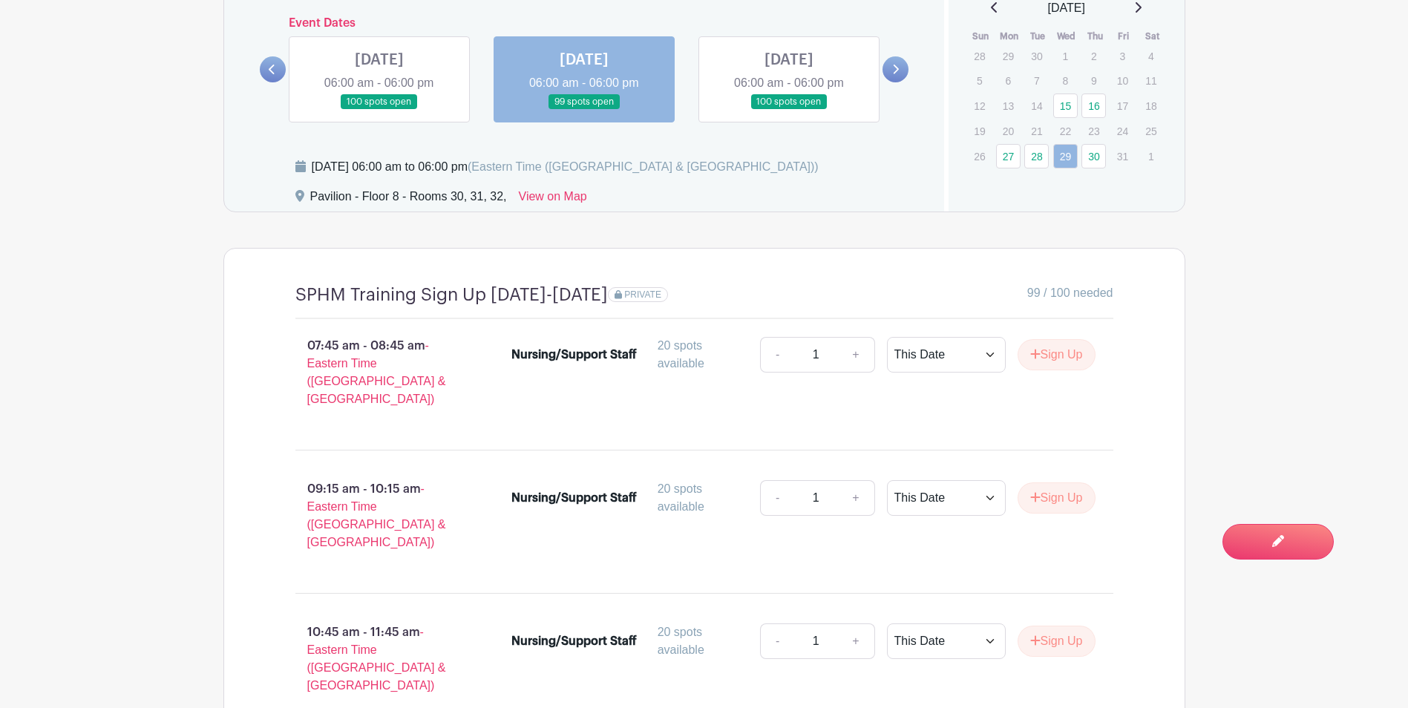
scroll to position [1262, 0]
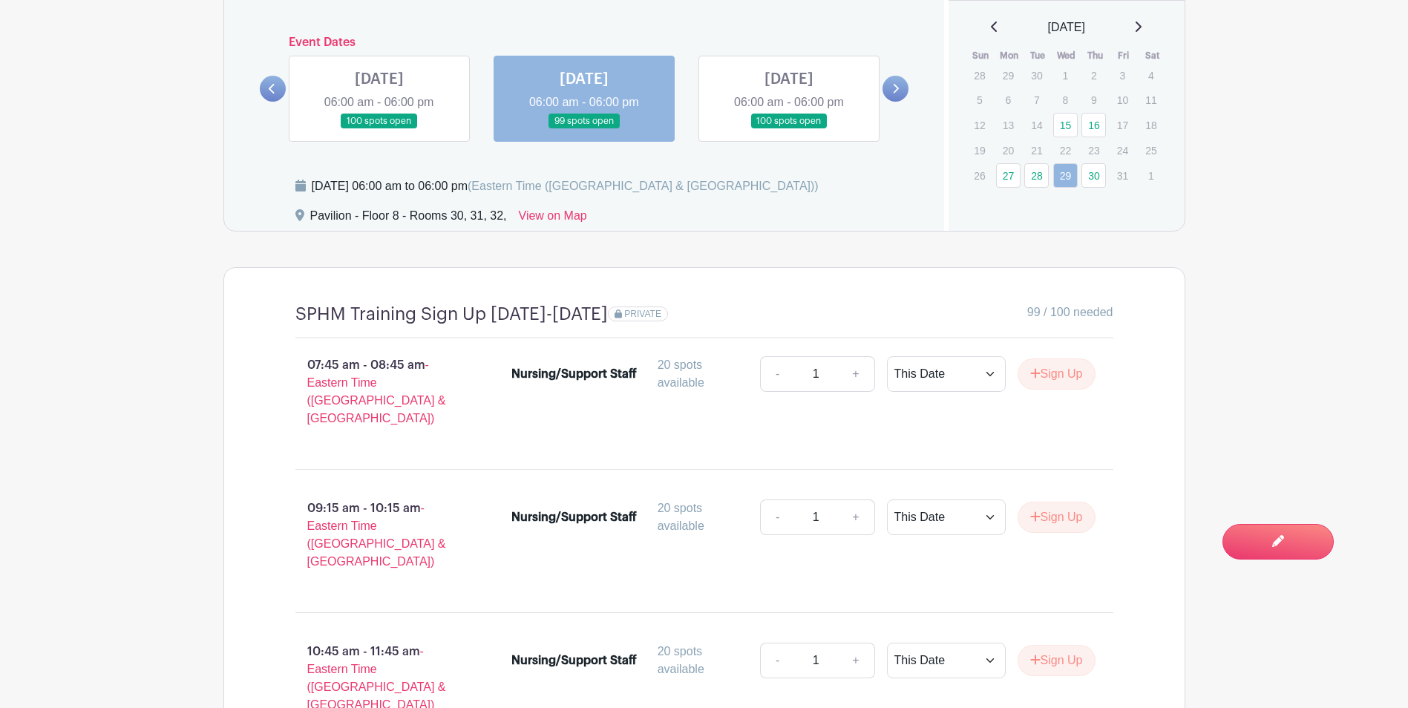
click at [789, 129] on link at bounding box center [789, 129] width 0 height 0
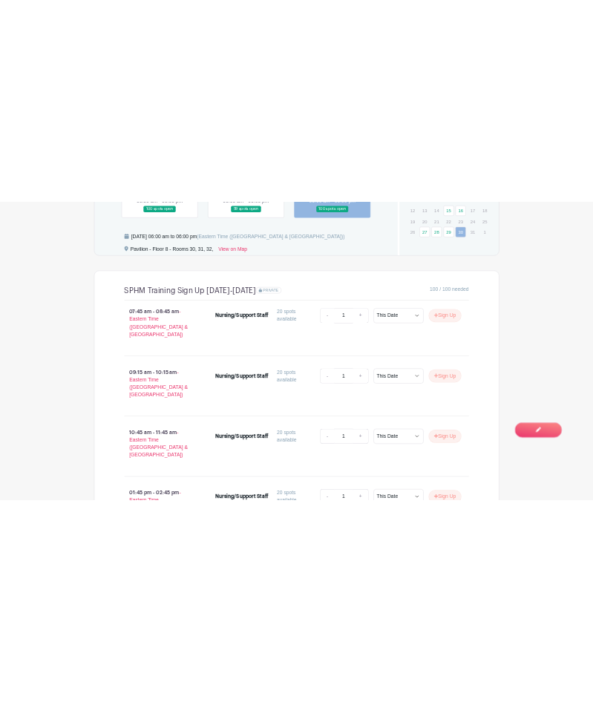
scroll to position [1262, 0]
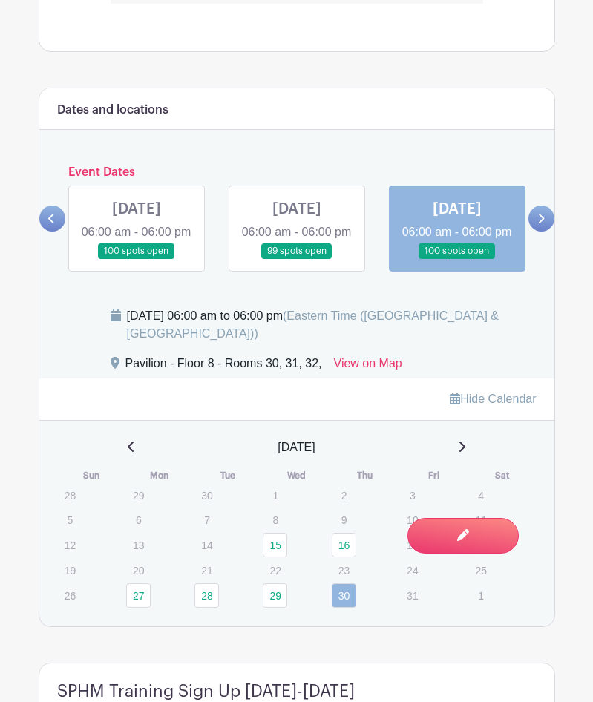
click at [533, 229] on link at bounding box center [541, 219] width 26 height 26
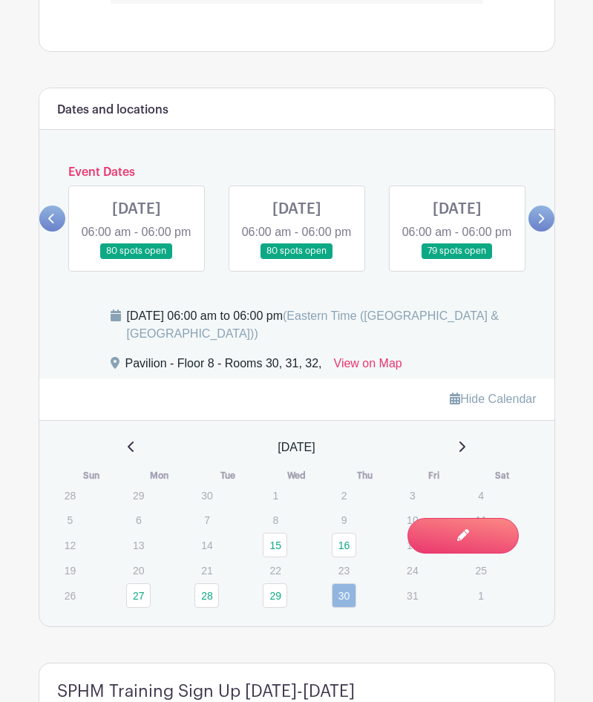
click at [533, 229] on link at bounding box center [541, 219] width 26 height 26
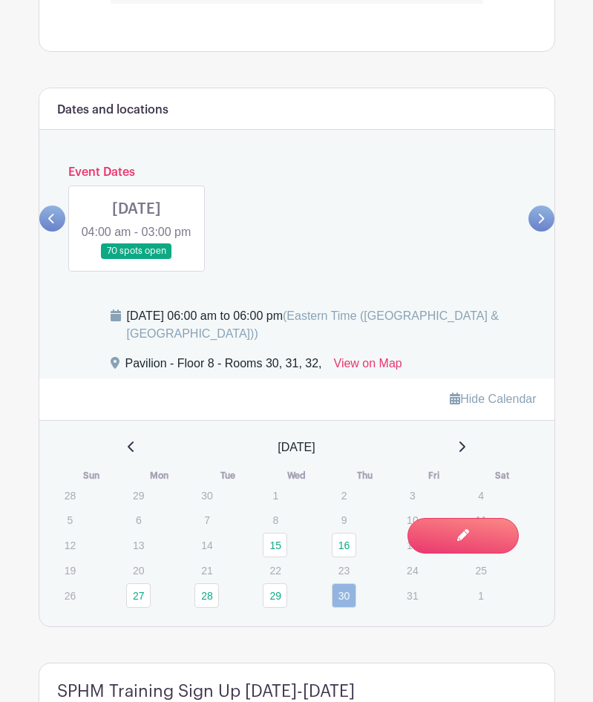
click at [137, 259] on link at bounding box center [137, 259] width 0 height 0
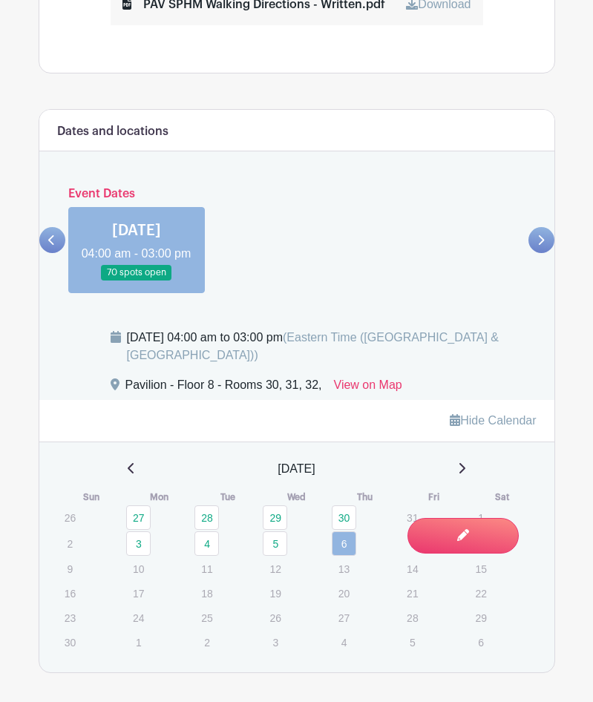
scroll to position [1228, 0]
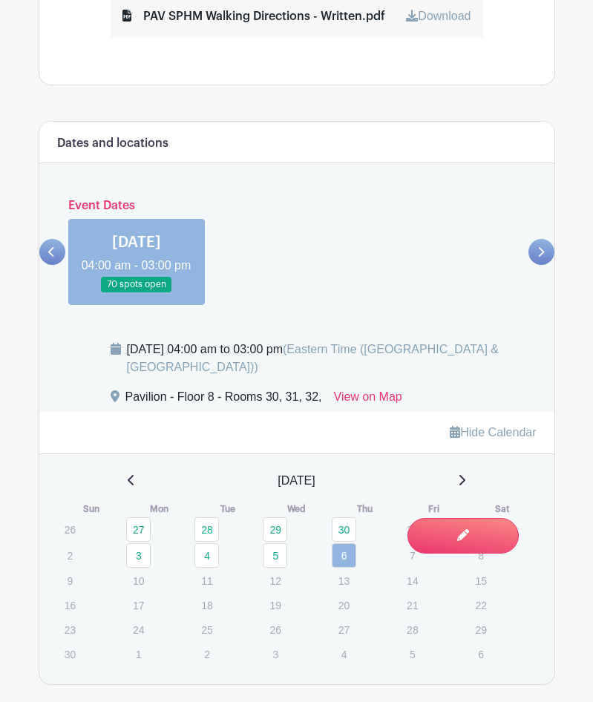
click at [27, 260] on main "Groups All Groups SMS Safe Patient Handling Add New Group My Signups Event Invi…" at bounding box center [296, 505] width 593 height 3466
click at [51, 257] on icon at bounding box center [51, 252] width 6 height 10
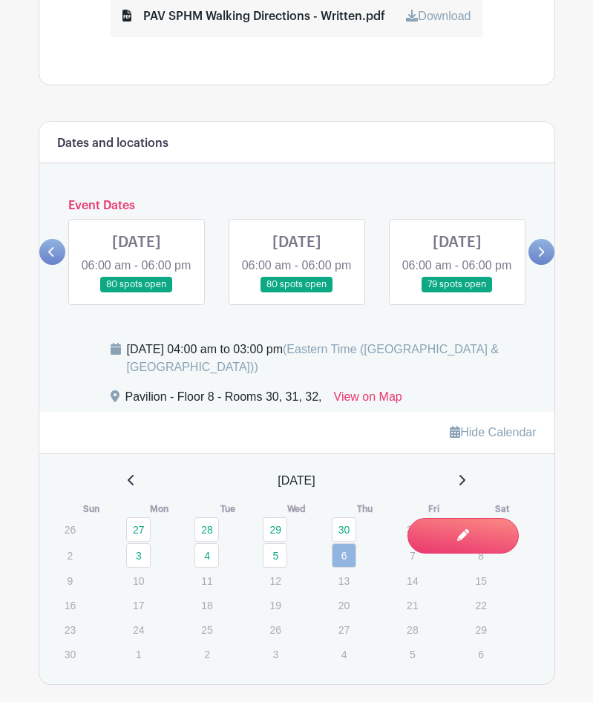
click at [457, 292] on link at bounding box center [457, 292] width 0 height 0
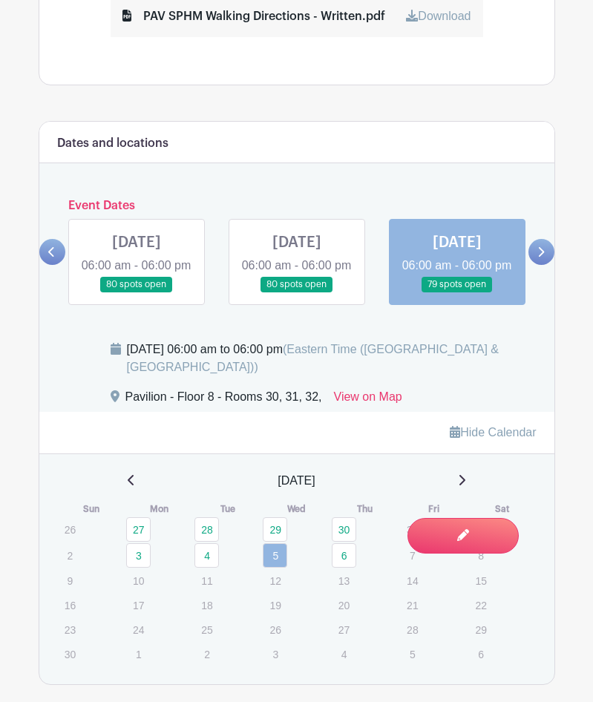
click at [457, 292] on link at bounding box center [457, 292] width 0 height 0
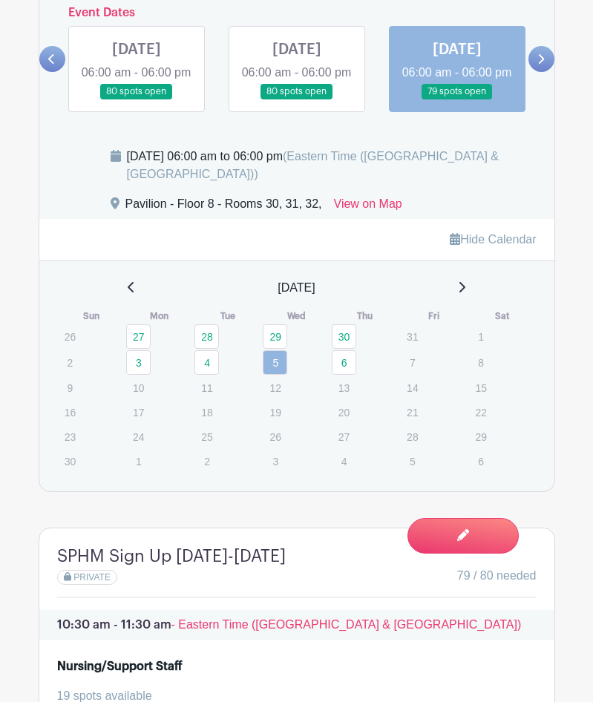
scroll to position [1377, 0]
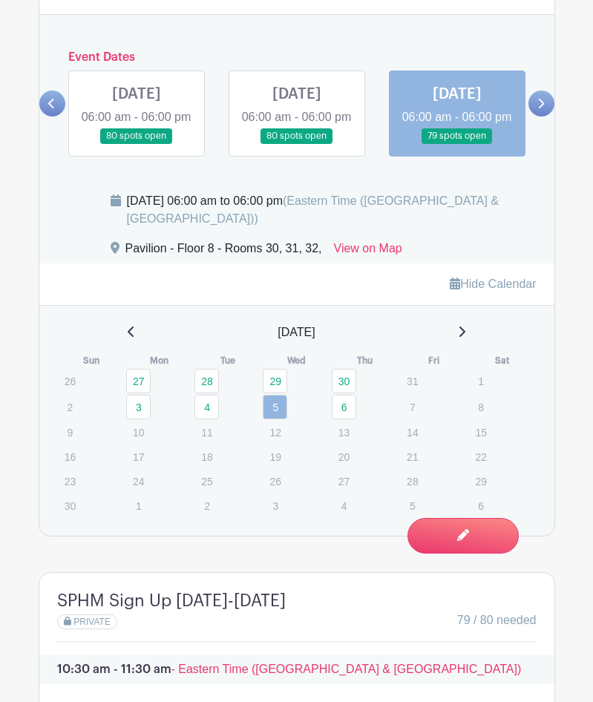
click at [297, 144] on link at bounding box center [297, 144] width 0 height 0
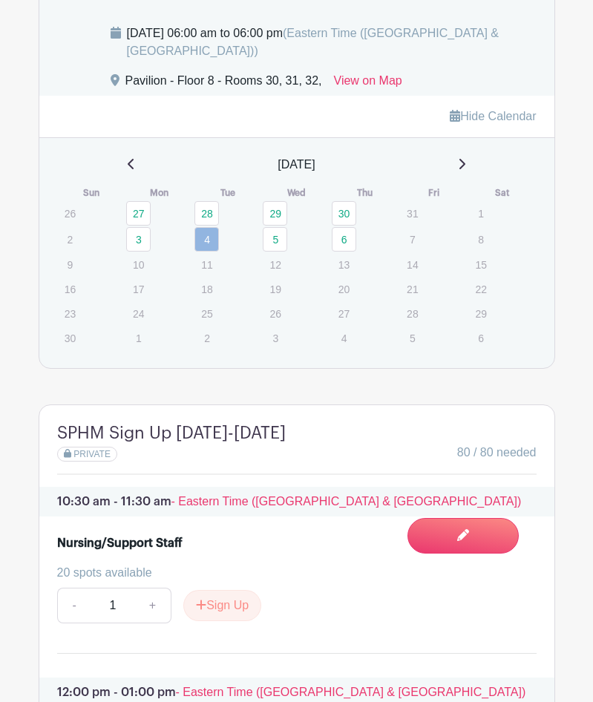
scroll to position [1377, 0]
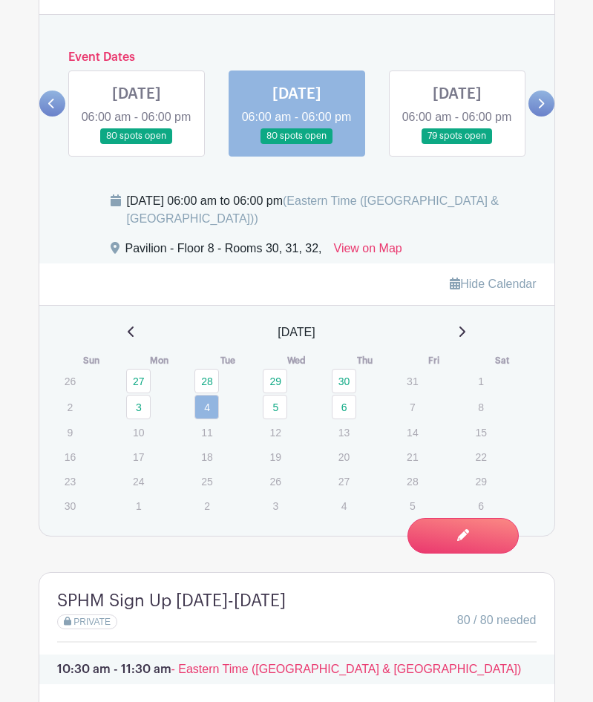
click at [137, 144] on link at bounding box center [137, 144] width 0 height 0
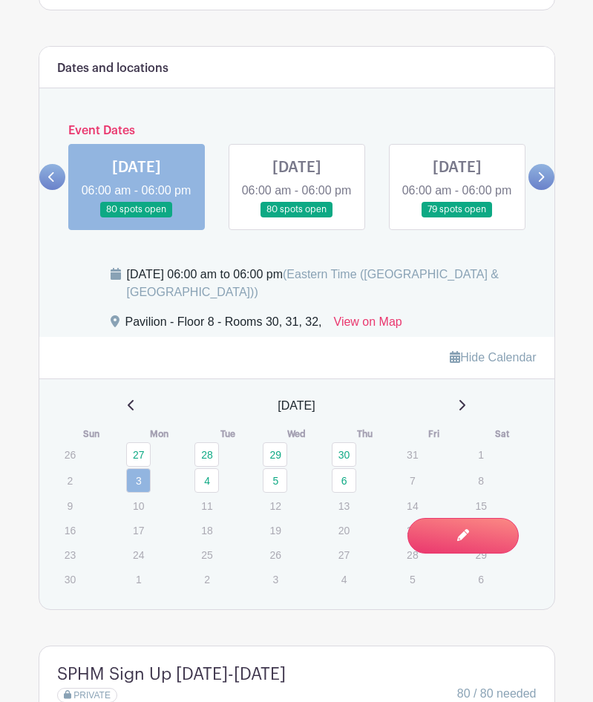
scroll to position [1302, 0]
click at [297, 218] on link at bounding box center [297, 218] width 0 height 0
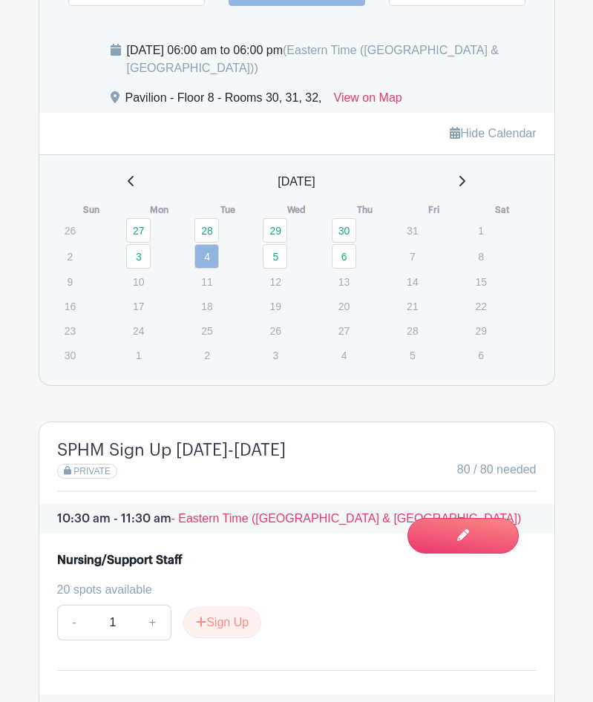
scroll to position [1515, 0]
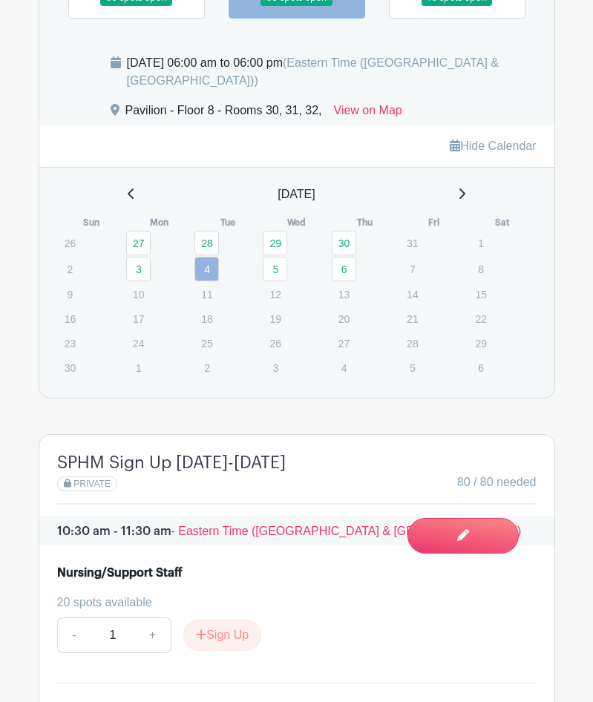
click at [137, 6] on link at bounding box center [137, 6] width 0 height 0
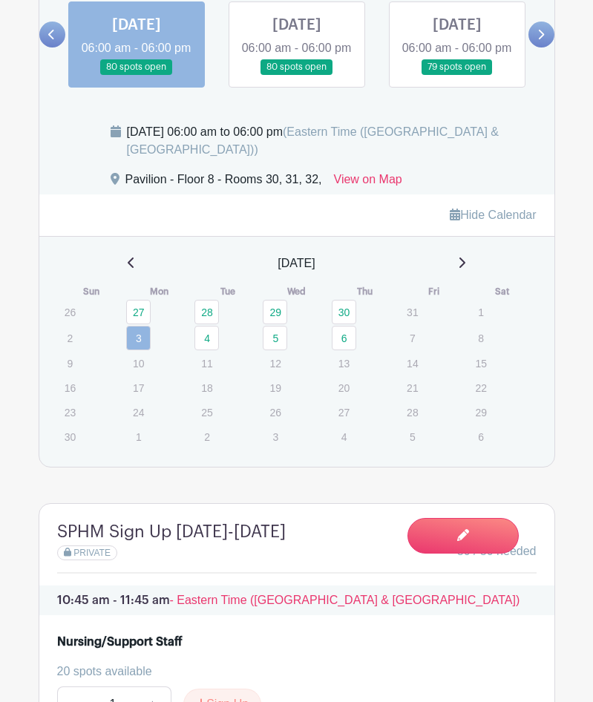
scroll to position [1441, 0]
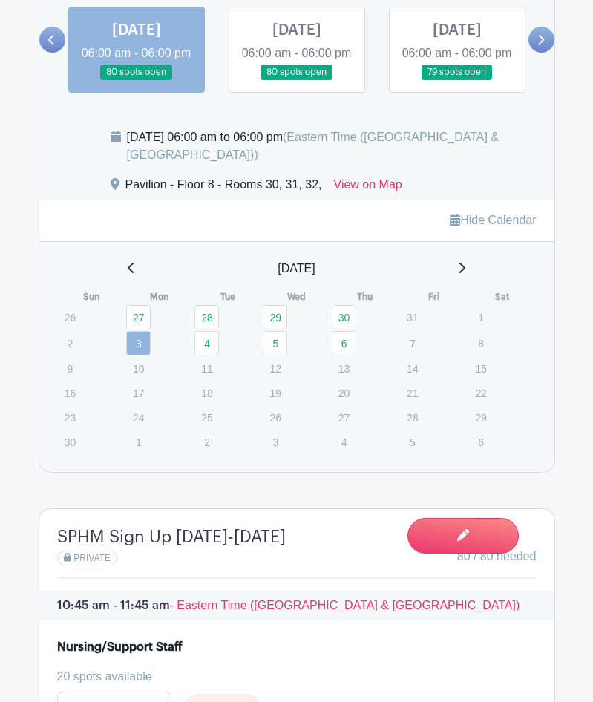
click at [457, 80] on link at bounding box center [457, 80] width 0 height 0
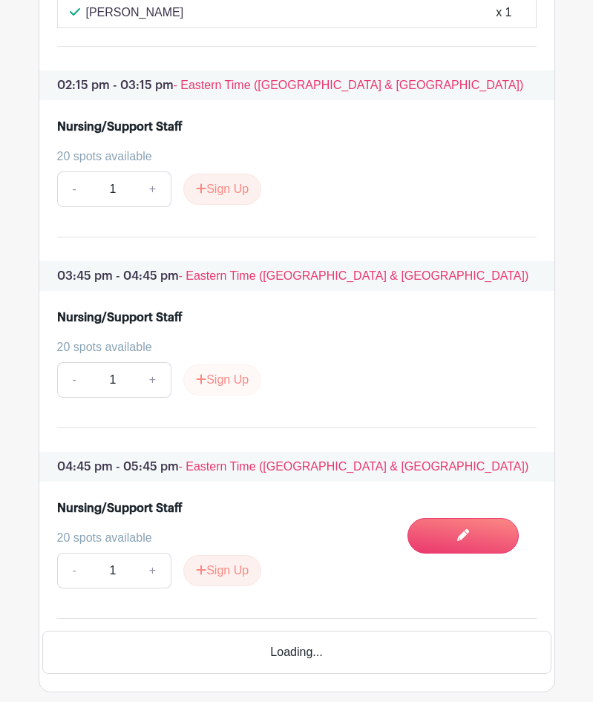
scroll to position [2246, 0]
